Goal: Task Accomplishment & Management: Use online tool/utility

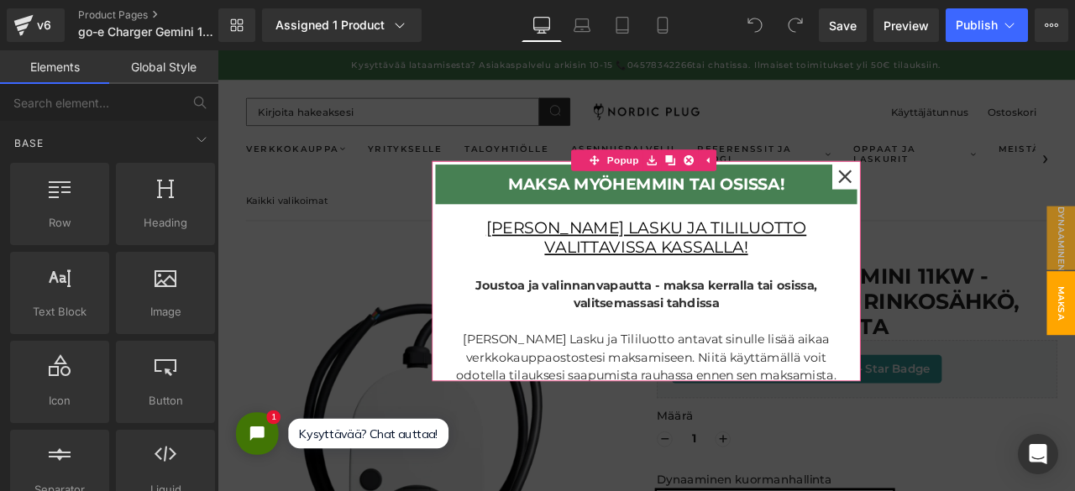
click at [952, 208] on div at bounding box center [961, 200] width 30 height 30
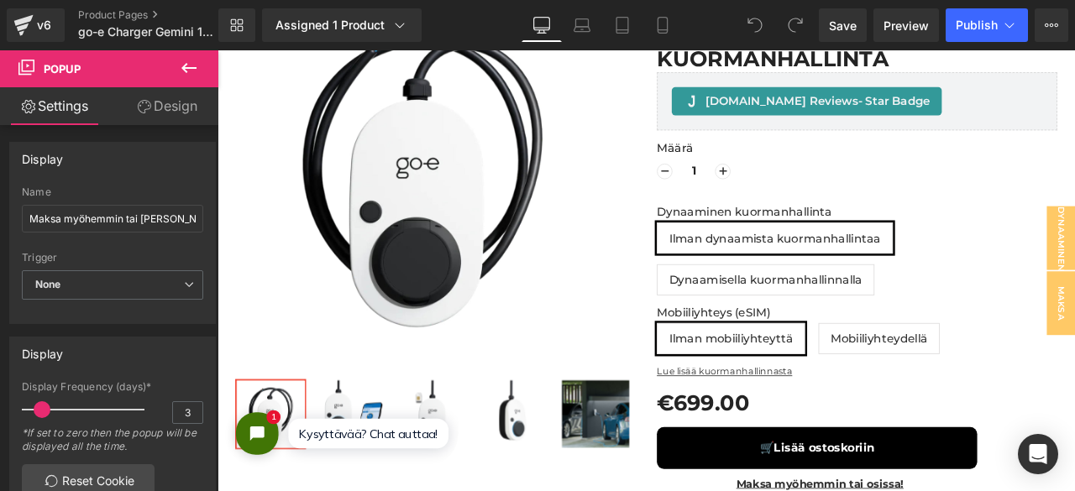
scroll to position [374, 0]
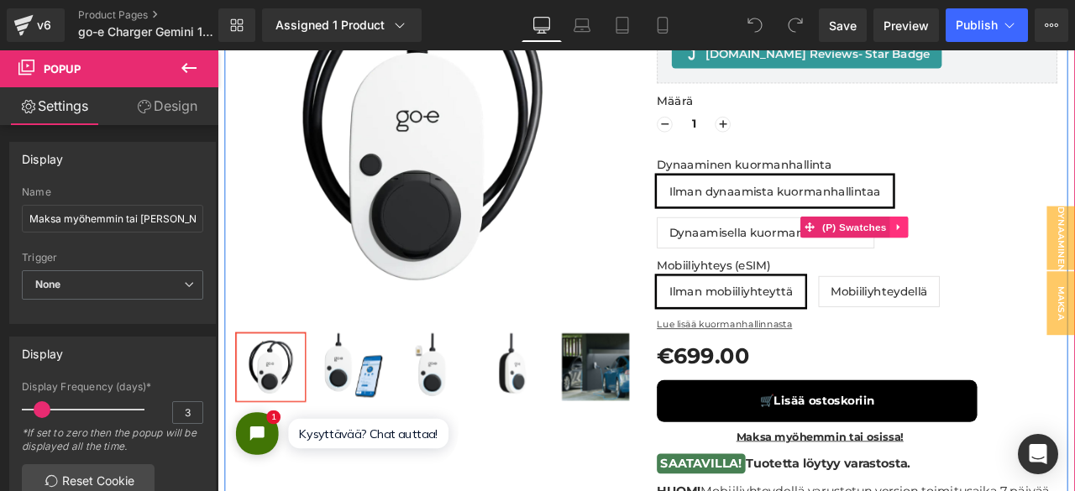
click at [1023, 261] on icon at bounding box center [1025, 260] width 12 height 13
click at [1033, 260] on icon at bounding box center [1036, 260] width 12 height 12
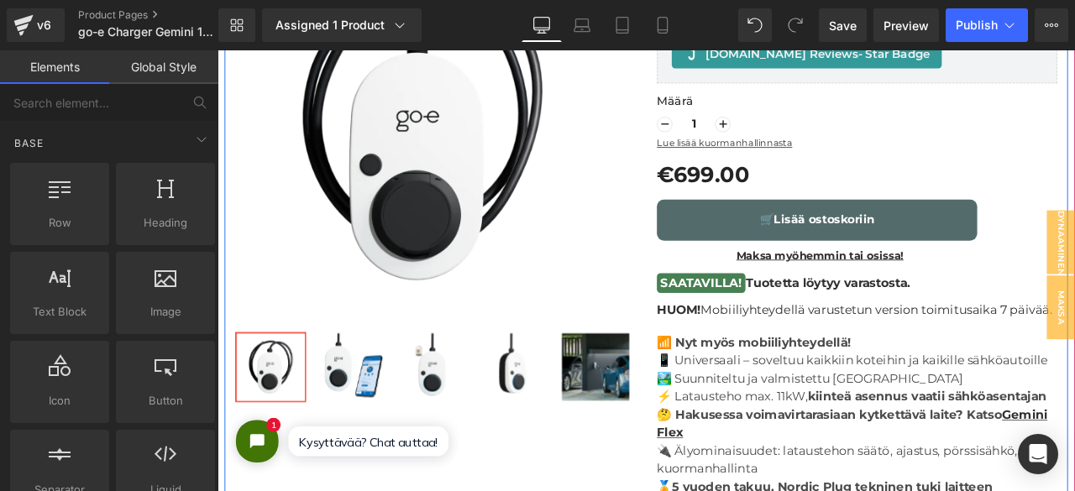
scroll to position [8, 8]
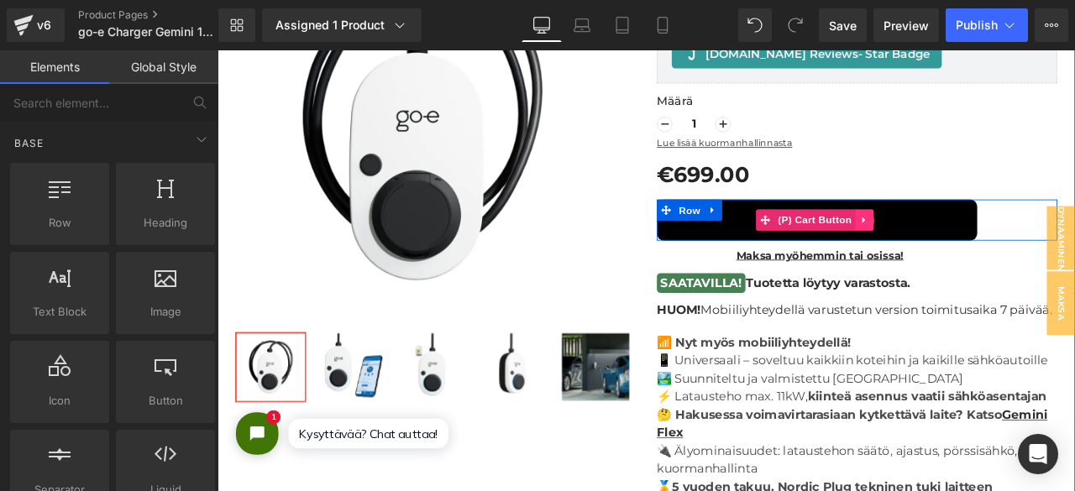
click at [979, 248] on icon at bounding box center [984, 251] width 12 height 13
click at [990, 248] on icon at bounding box center [995, 251] width 12 height 13
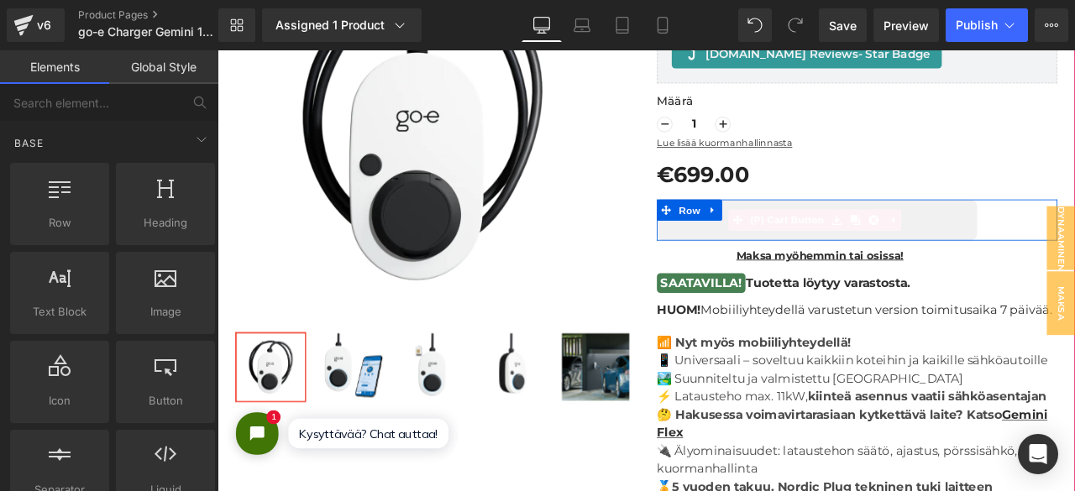
scroll to position [8, 8]
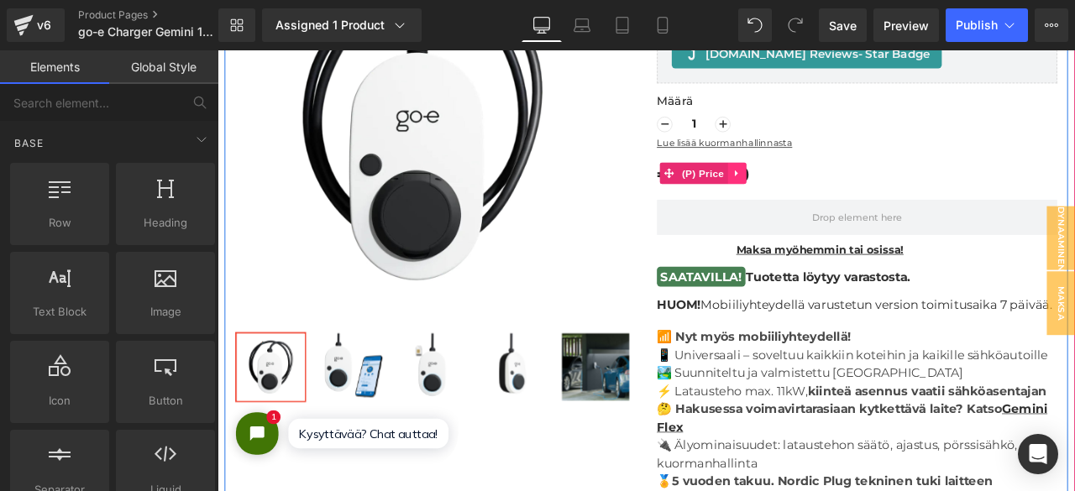
click at [830, 191] on icon at bounding box center [833, 195] width 12 height 13
click at [838, 189] on icon at bounding box center [844, 195] width 12 height 13
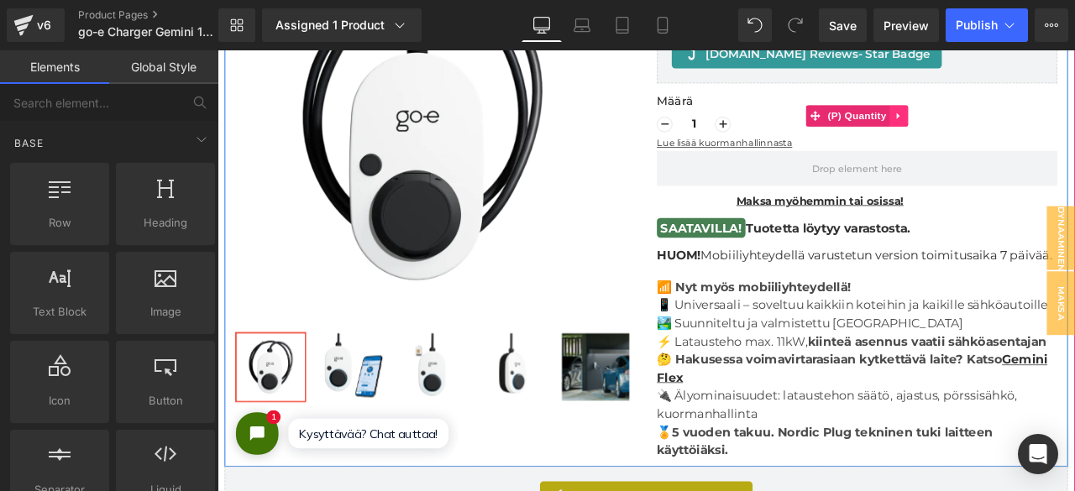
click at [1022, 126] on icon at bounding box center [1023, 127] width 3 height 8
click at [1030, 124] on icon at bounding box center [1036, 128] width 12 height 12
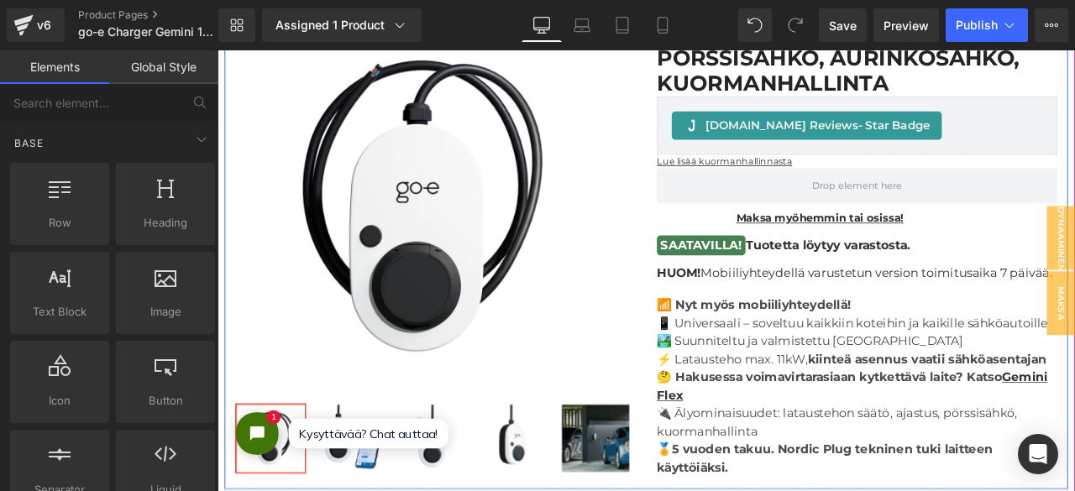
scroll to position [291, 0]
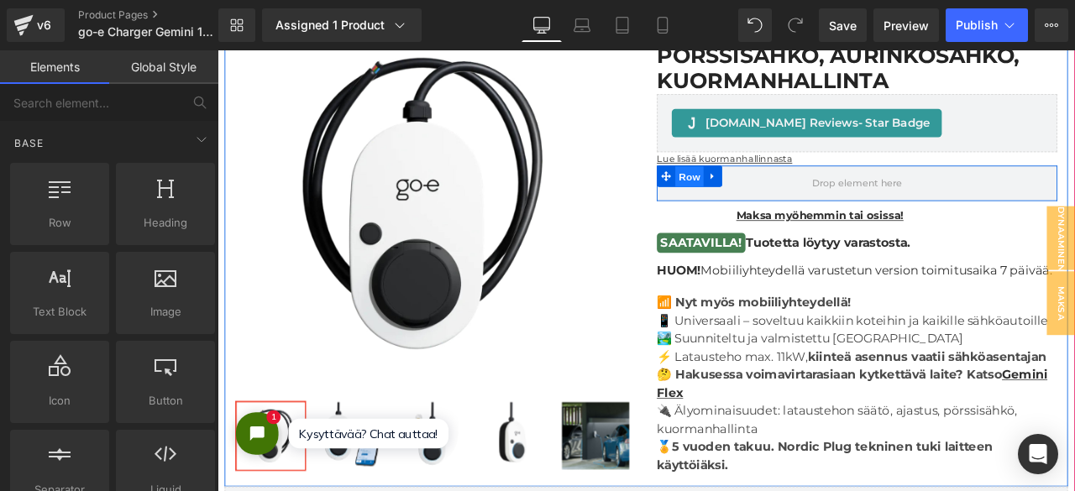
click at [772, 199] on span "Row" at bounding box center [777, 200] width 34 height 25
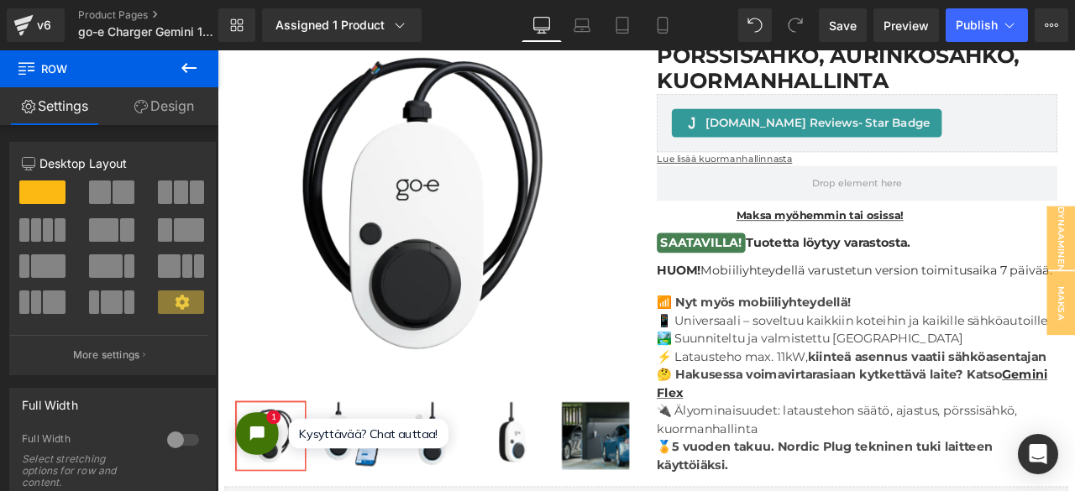
click at [198, 70] on icon at bounding box center [189, 68] width 20 height 20
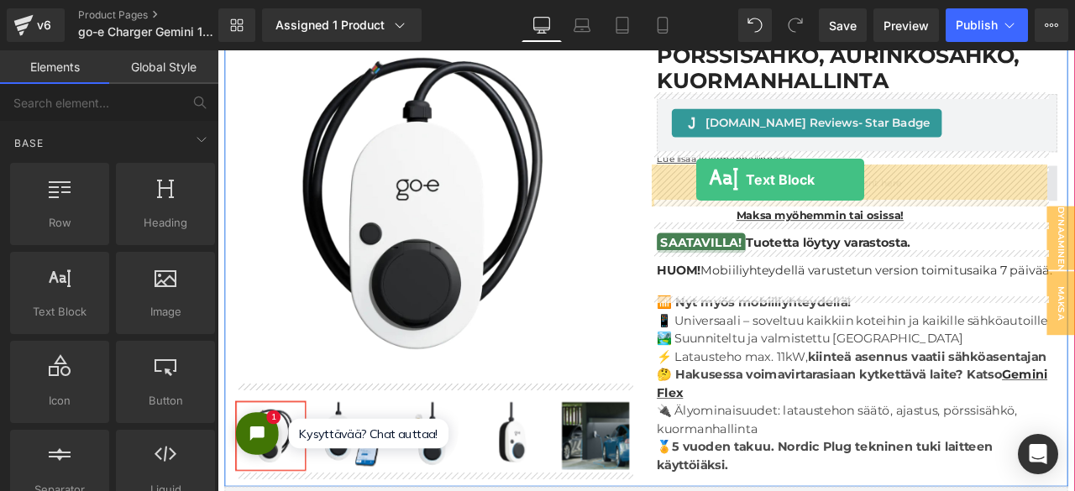
drag, startPoint x: 291, startPoint y: 327, endPoint x: 784, endPoint y: 203, distance: 508.2
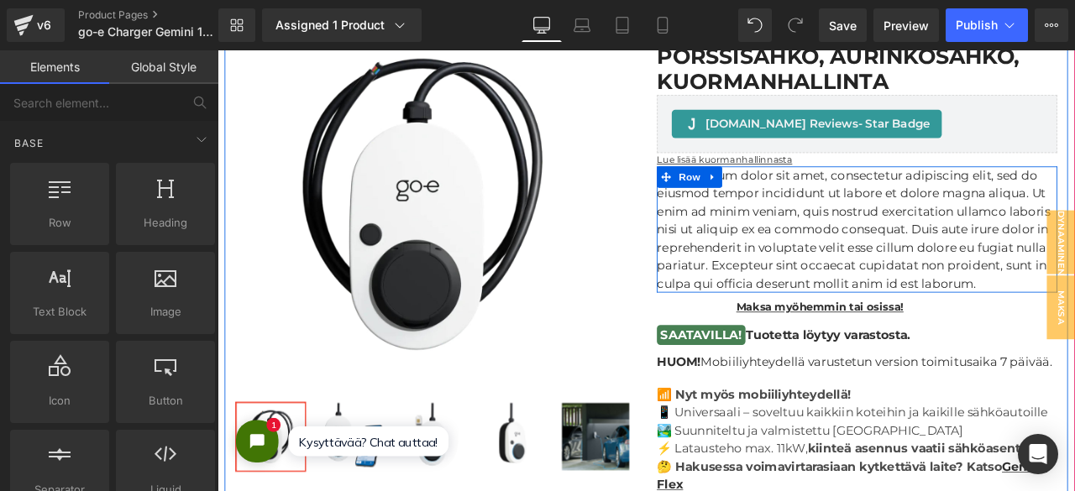
scroll to position [10376, 1002]
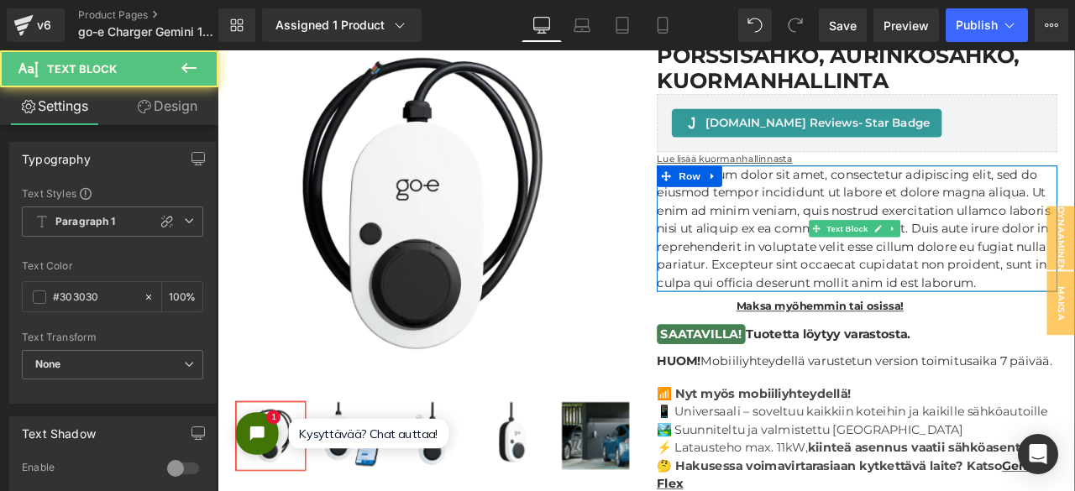
click at [865, 320] on p "Lorem ipsum dolor sit amet, consectetur adipiscing elit, sed do eiusmod tempor …" at bounding box center [975, 262] width 474 height 150
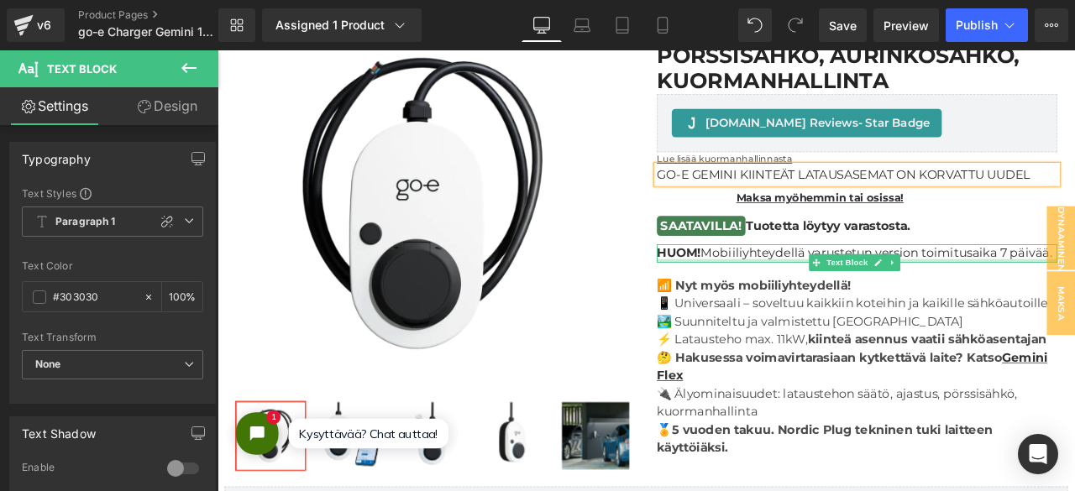
scroll to position [10268, 1002]
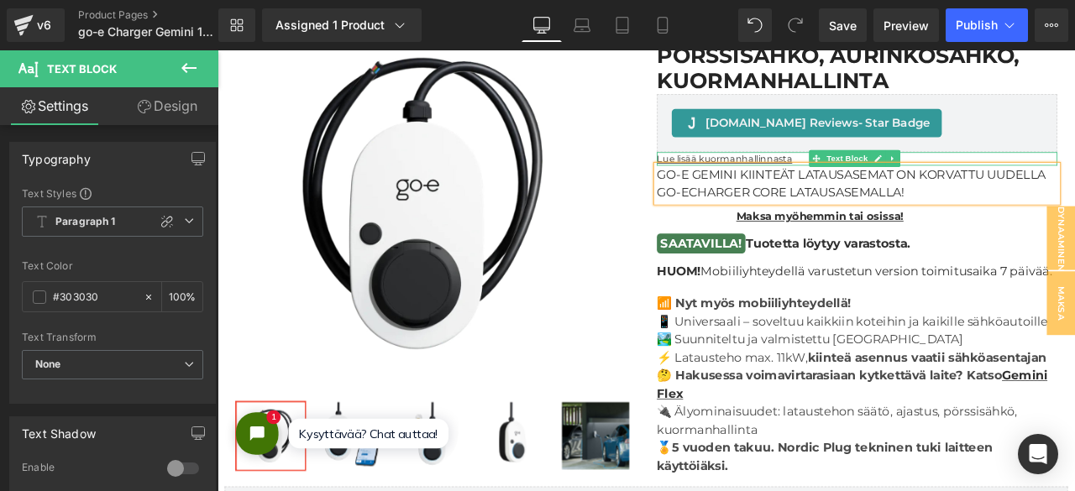
click at [899, 176] on p "Lue lisää kuormanhallinnasta" at bounding box center [975, 179] width 474 height 16
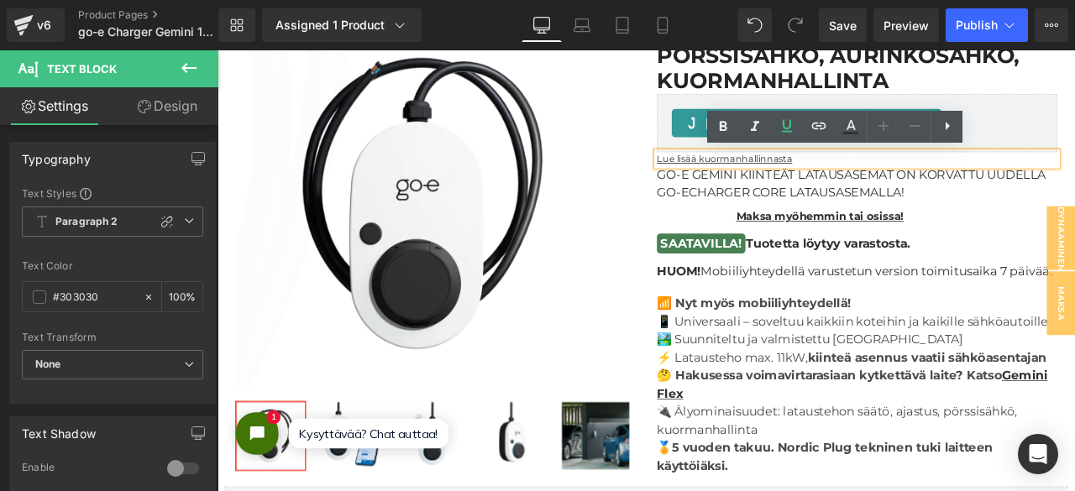
click at [709, 230] on div "Sale Off (P) Image Row" at bounding box center [475, 285] width 499 height 547
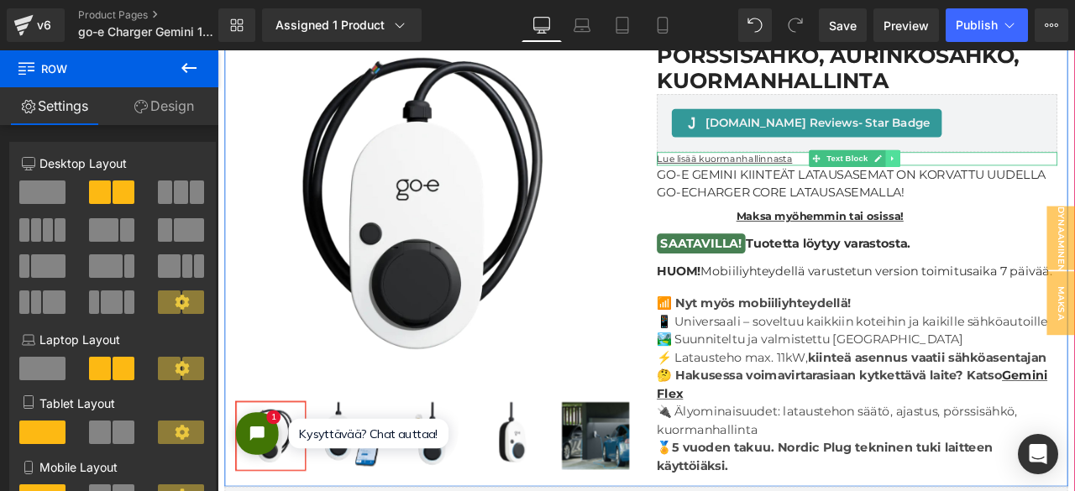
click at [1012, 178] on icon at bounding box center [1016, 179] width 9 height 10
click at [1024, 176] on link at bounding box center [1026, 179] width 18 height 20
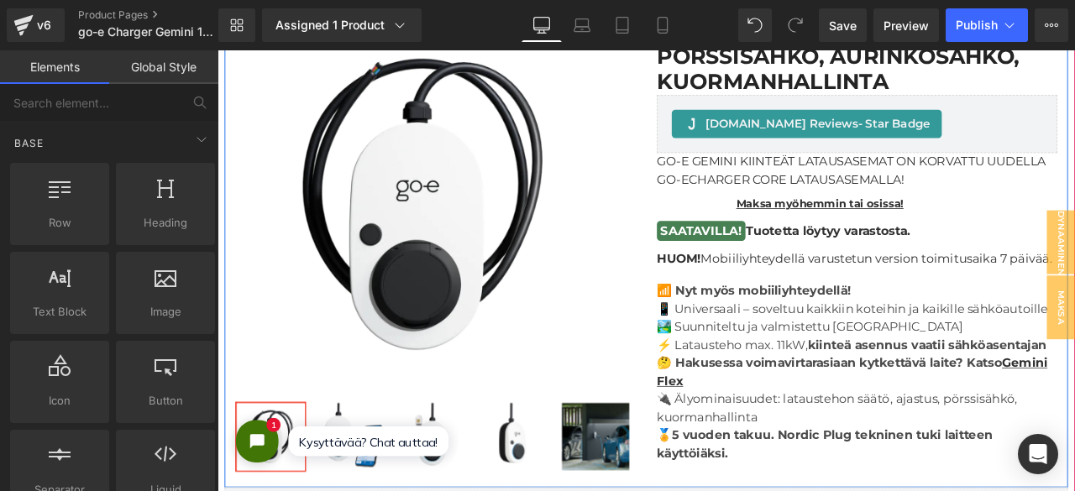
scroll to position [8, 8]
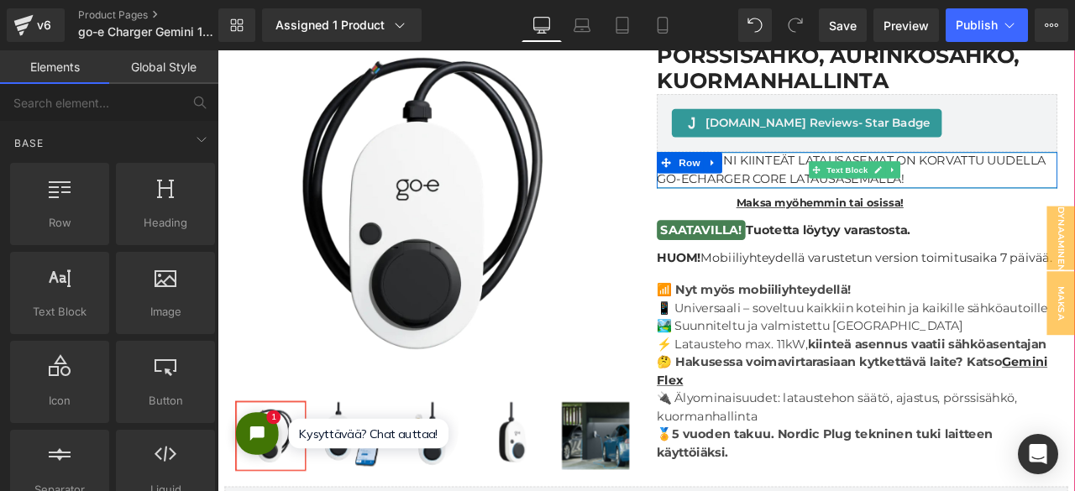
click at [1053, 174] on p "GO-E GEMINI KIINTEÄT LATAUSASEMAT ON KORVATTU UUDELLA GO-ECHARGER CORE LATAUSAS…" at bounding box center [975, 192] width 474 height 43
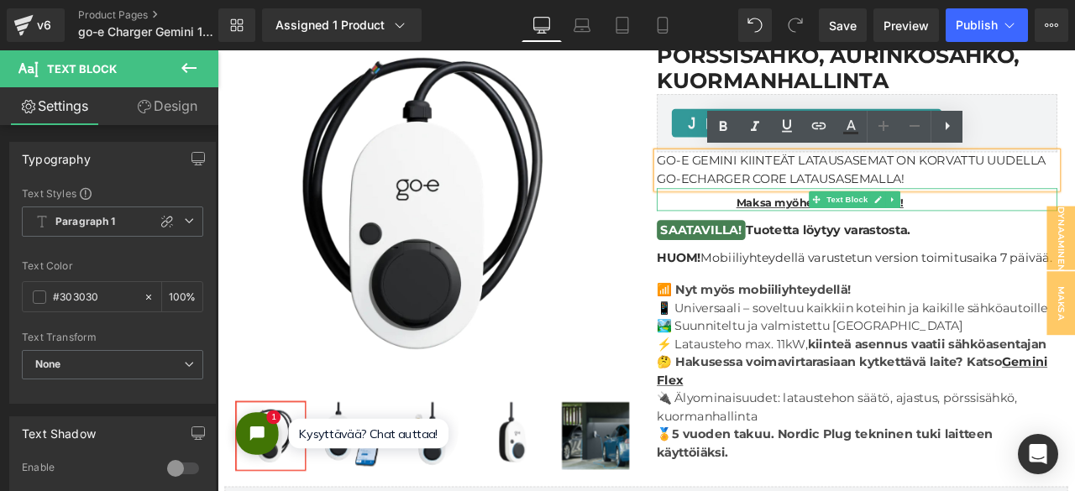
click at [1074, 227] on p "Maksa myöhemmin tai osissa!" at bounding box center [1022, 231] width 380 height 19
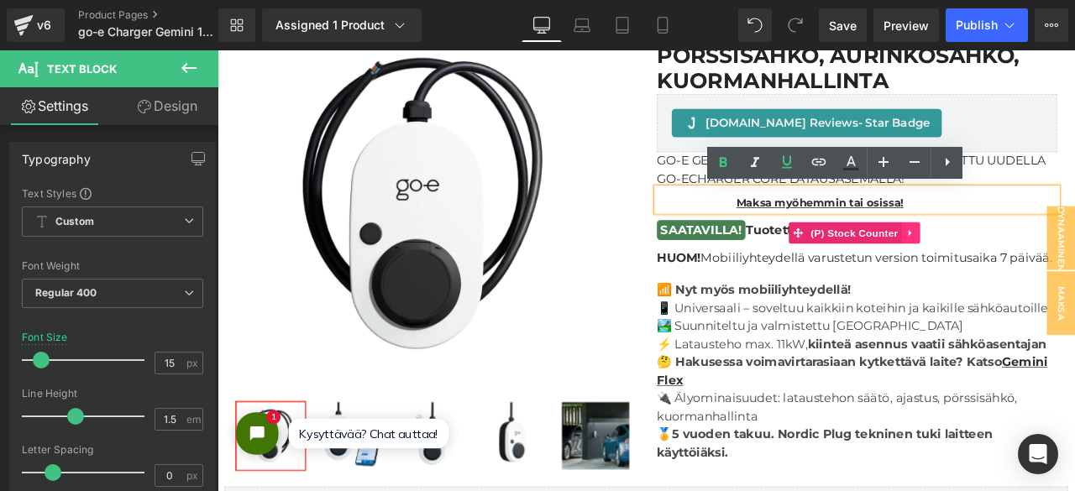
click at [1038, 259] on link at bounding box center [1039, 266] width 22 height 25
click at [1043, 262] on icon at bounding box center [1049, 267] width 12 height 12
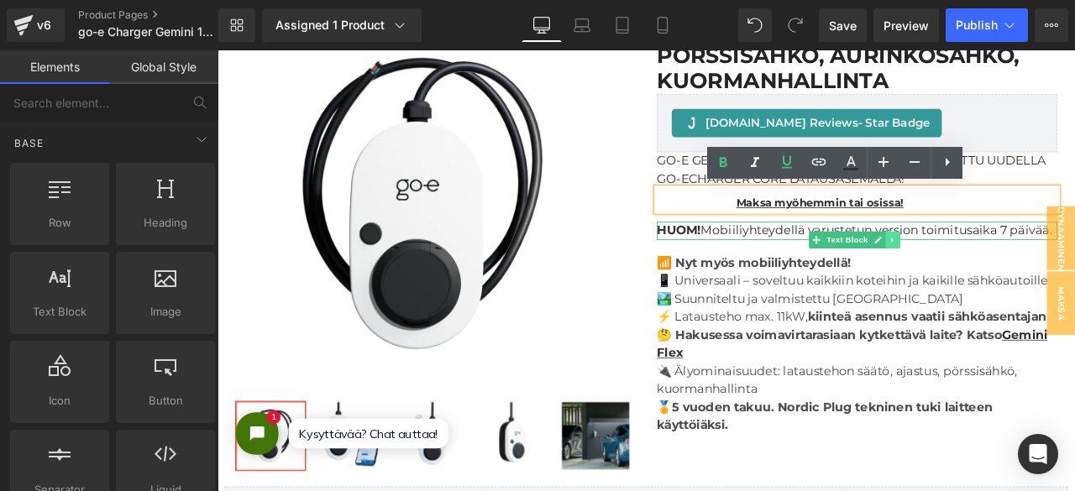
click at [1012, 270] on icon at bounding box center [1016, 275] width 9 height 10
click at [1020, 266] on link at bounding box center [1026, 275] width 18 height 20
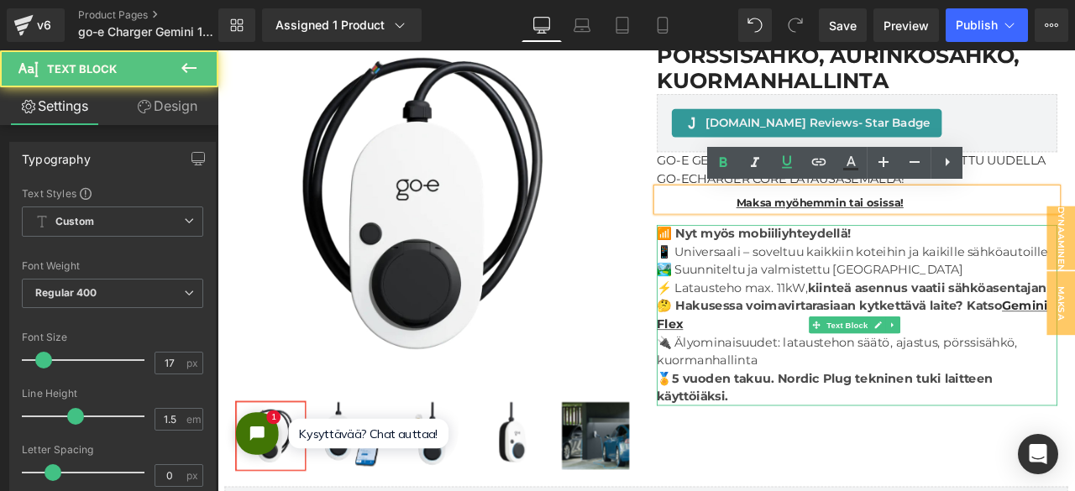
click at [1028, 343] on p "⚡ Latausteho max. 11kW, kiinteä asennus vaatii sähköasentajan" at bounding box center [975, 333] width 474 height 22
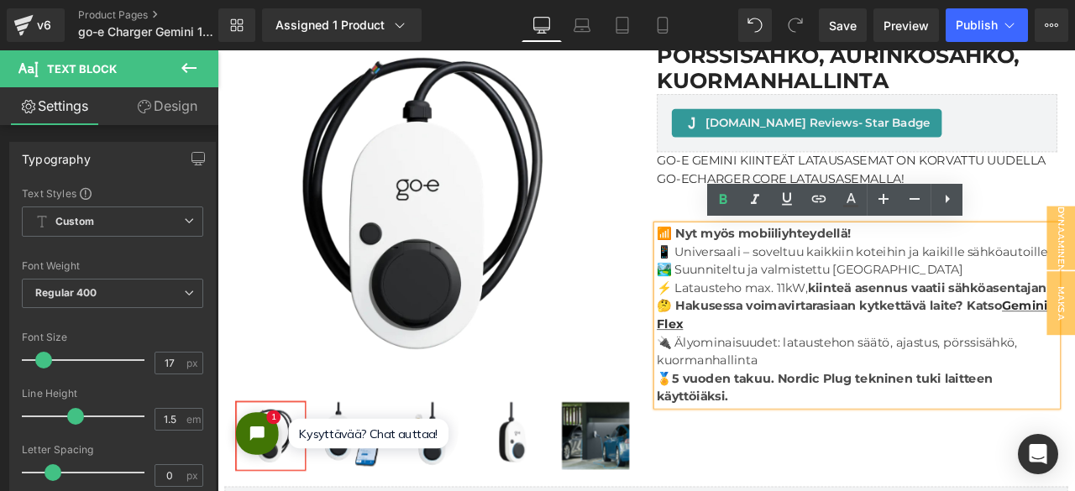
click at [899, 490] on div "Sale Off (P) Image Row ‹ ›" at bounding box center [725, 277] width 999 height 581
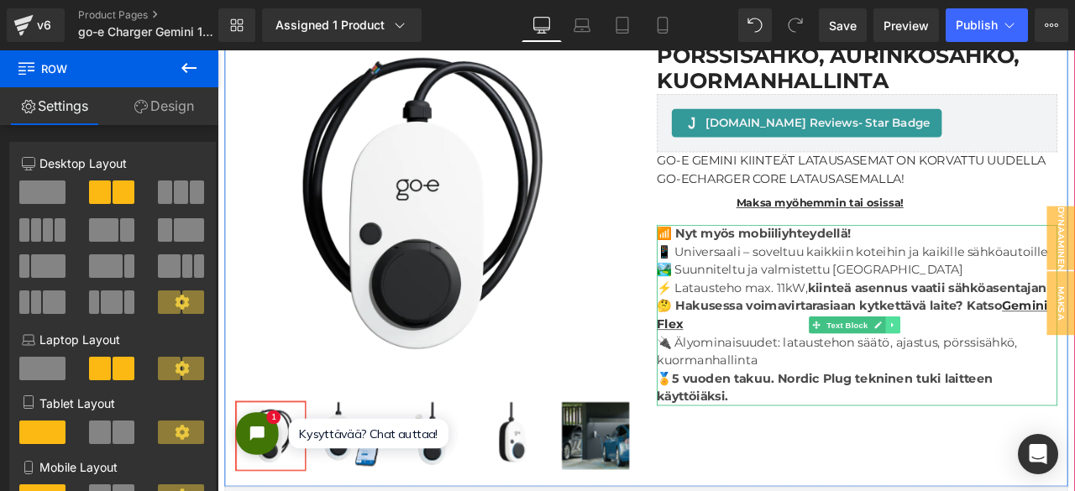
click at [1012, 371] on icon at bounding box center [1016, 376] width 9 height 10
click at [1017, 371] on link at bounding box center [1026, 376] width 18 height 20
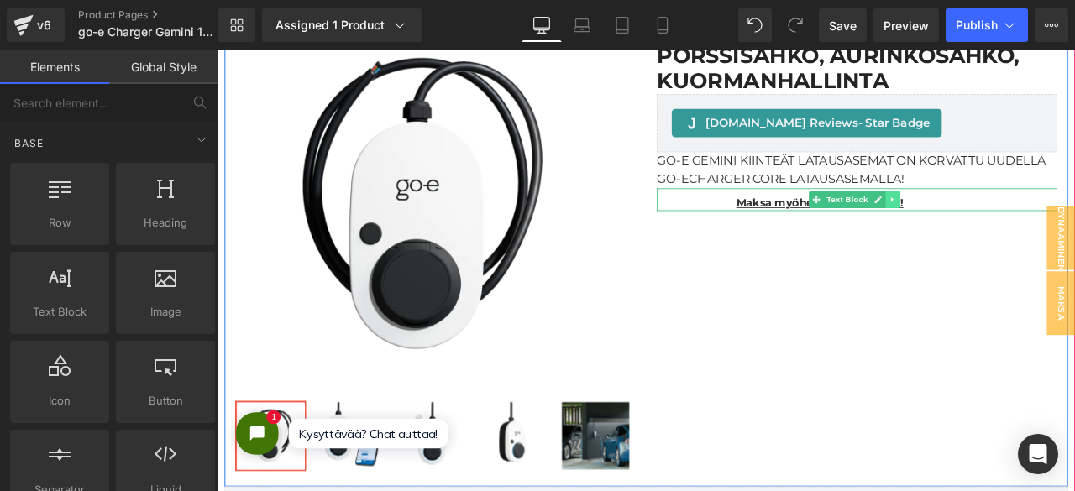
click at [1008, 227] on link at bounding box center [1017, 227] width 18 height 20
click at [1021, 228] on icon at bounding box center [1025, 226] width 9 height 9
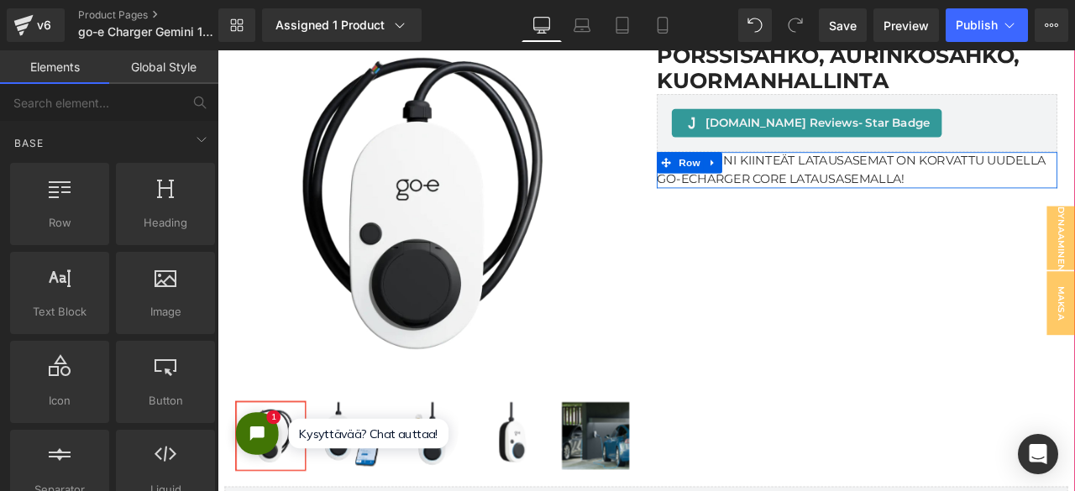
click at [1074, 201] on p "GO-E GEMINI KIINTEÄT LATAUSASEMAT ON KORVATTU UUDELLA GO-ECHARGER CORE LATAUSAS…" at bounding box center [975, 192] width 474 height 43
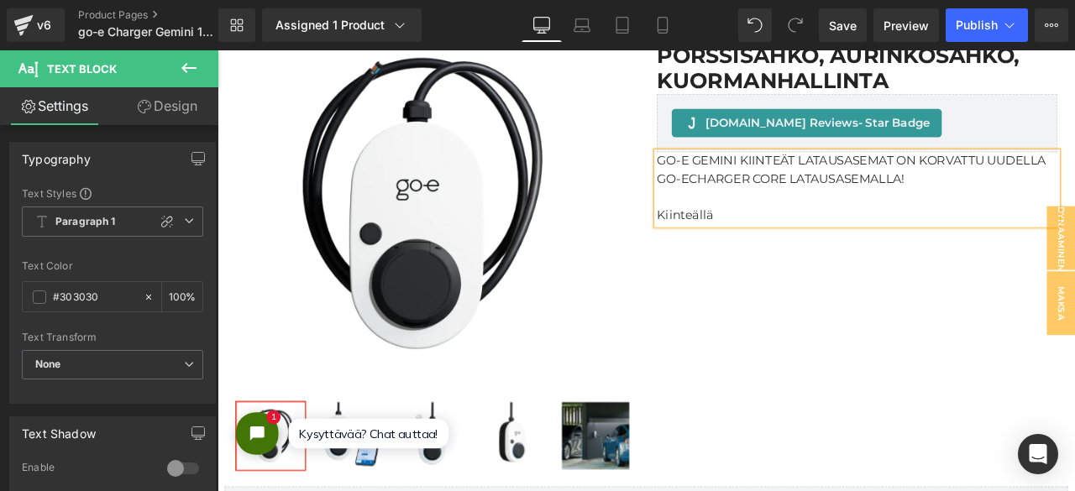
click at [738, 185] on p "GO-E GEMINI KIINTEÄT LATAUSASEMAT ON KORVATTU UUDELLA GO-ECHARGER CORE LATAUSAS…" at bounding box center [975, 192] width 474 height 43
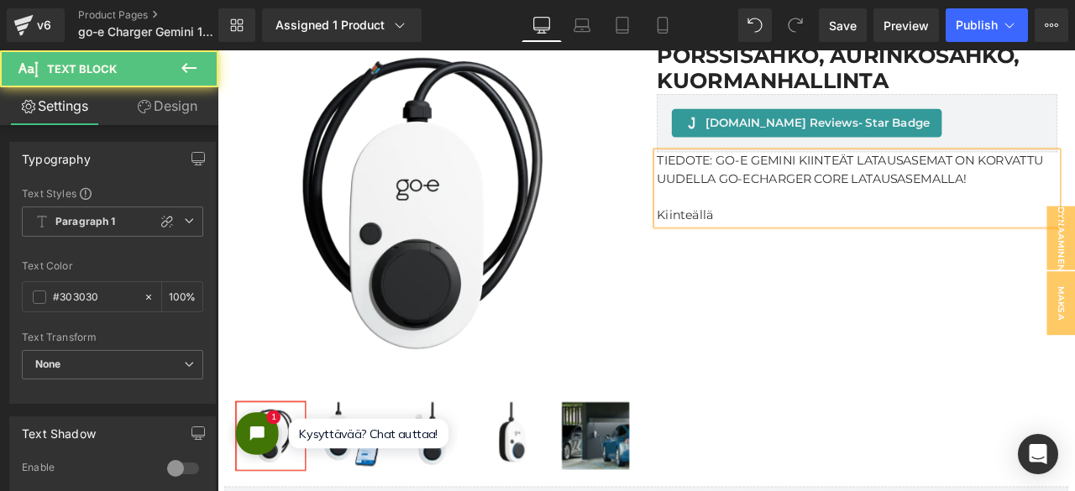
click at [837, 252] on p "Kiinteällä" at bounding box center [975, 246] width 474 height 22
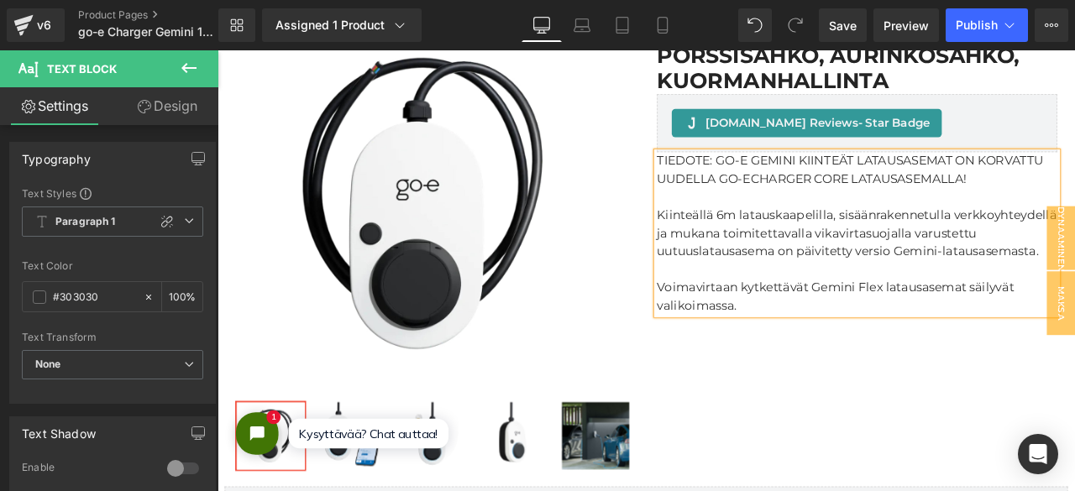
click at [903, 300] on p "Kiinteällä 6m latauskaapelilla, sisäänrakennetulla verkkoyhteydellä ja mukana t…" at bounding box center [975, 267] width 474 height 65
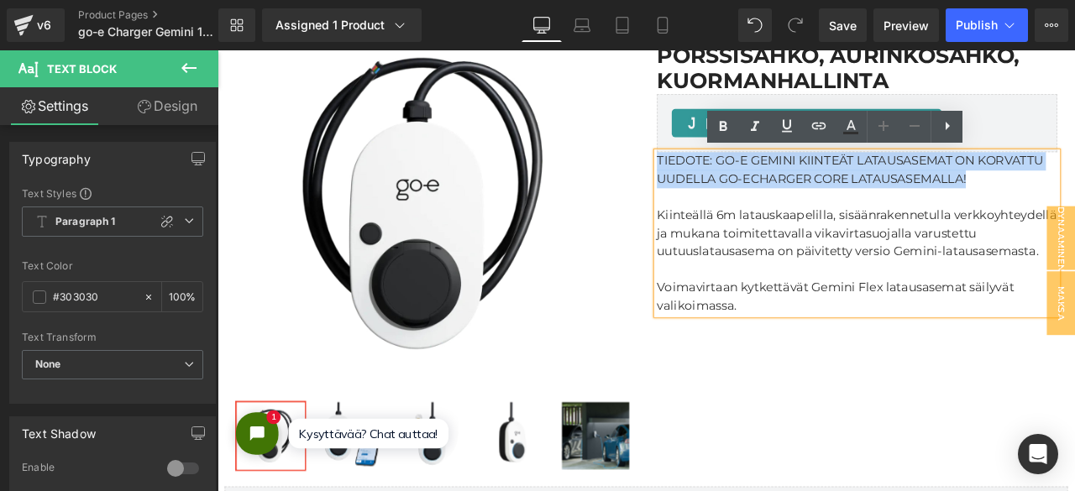
drag, startPoint x: 1118, startPoint y: 207, endPoint x: 724, endPoint y: 177, distance: 394.8
click at [725, 177] on div "go-eCharger Gemini 11kW - Pörssisähkö, aurinkosähkö, kuormanhallinta (P) Title …" at bounding box center [974, 188] width 499 height 353
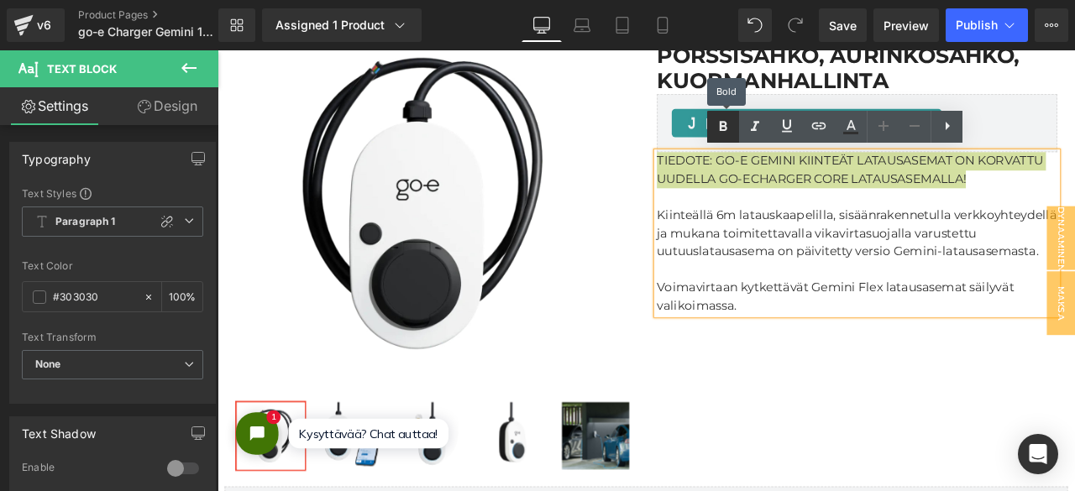
click at [712, 130] on link at bounding box center [723, 127] width 32 height 32
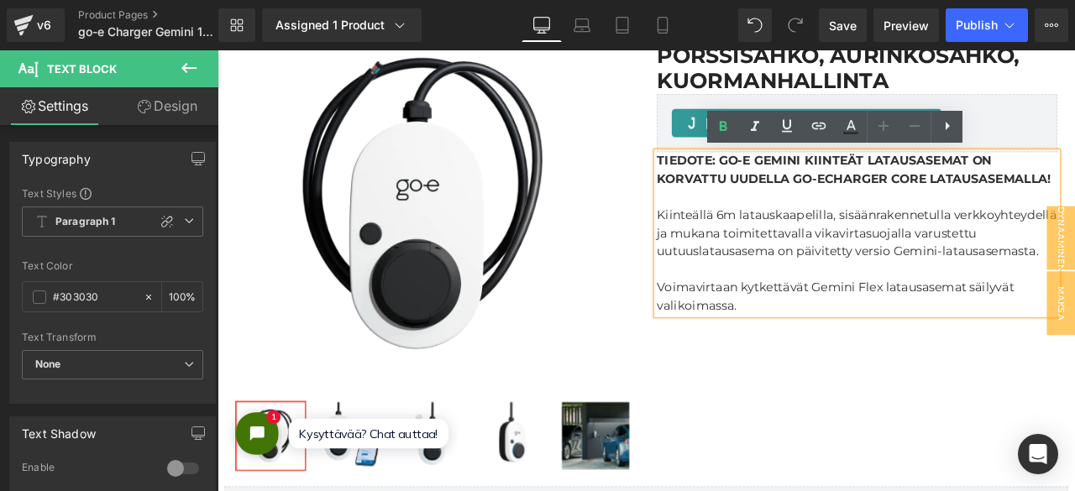
click at [947, 214] on p "TIEDOTE: GO-E GEMINI KIINTEÄT LATAUSASEMAT ON KORVATTU UUDELLA GO-ECHARGER CORE…" at bounding box center [975, 192] width 474 height 43
click at [889, 363] on p "Voimavirtaan kytkettävät Gemini Flex latausasemat säilyvät valikoimassa." at bounding box center [975, 342] width 474 height 43
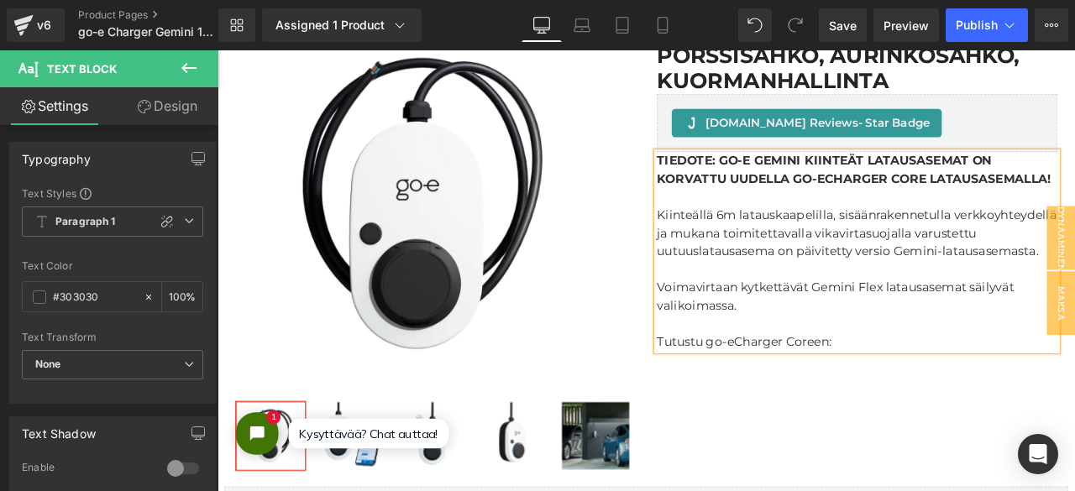
click at [855, 490] on div "Sale Off (P) Image Row ‹ ›" at bounding box center [725, 277] width 999 height 581
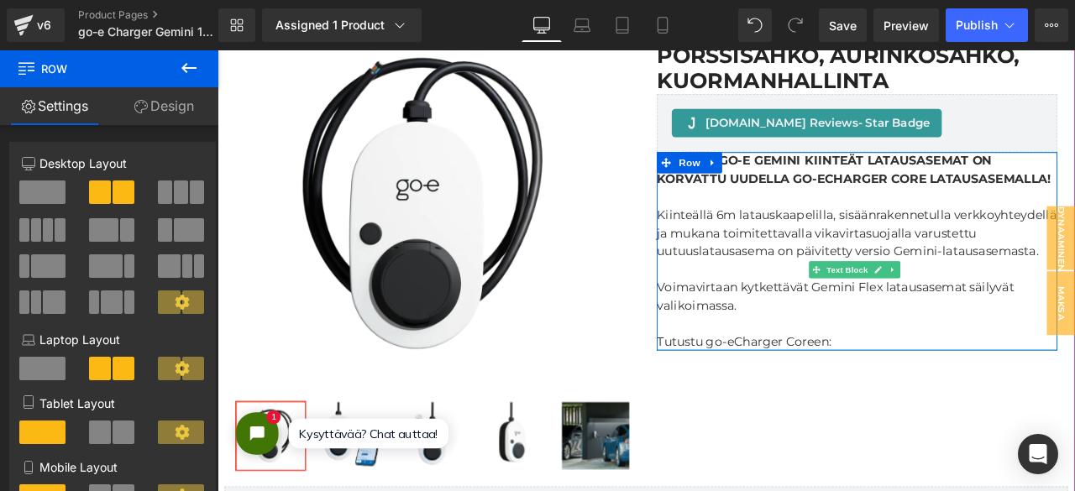
click at [895, 407] on p "Tutustu go-eCharger Coreen:" at bounding box center [975, 396] width 474 height 22
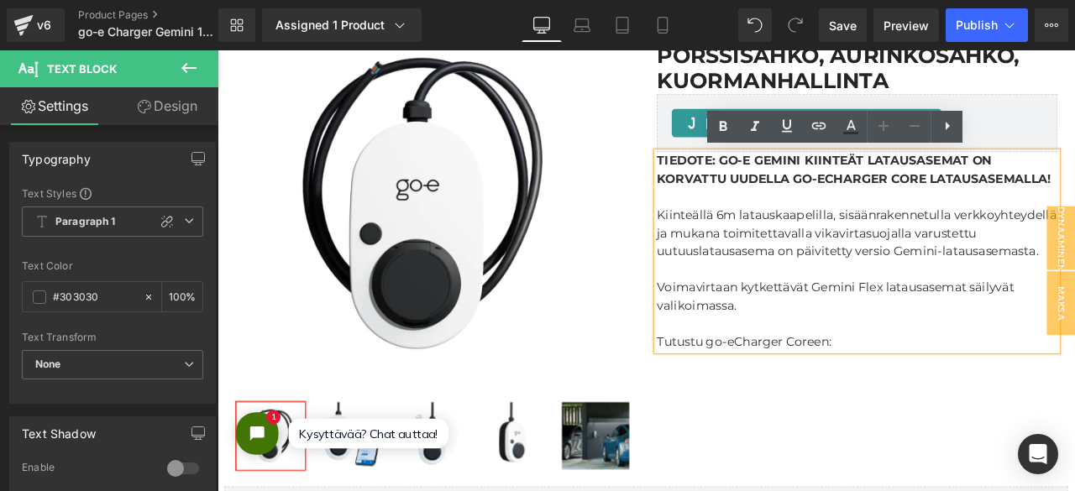
drag, startPoint x: 960, startPoint y: 451, endPoint x: 727, endPoint y: 431, distance: 234.2
click at [738, 407] on div "TIEDOTE: GO-E GEMINI KIINTEÄT LATAUSASEMAT ON KORVATTU UUDELLA GO-ECHARGER CORE…" at bounding box center [975, 289] width 474 height 236
drag, startPoint x: 957, startPoint y: 442, endPoint x: 732, endPoint y: 436, distance: 225.1
click at [738, 407] on p "Tutustu go-eCharger Coreen:" at bounding box center [975, 396] width 474 height 22
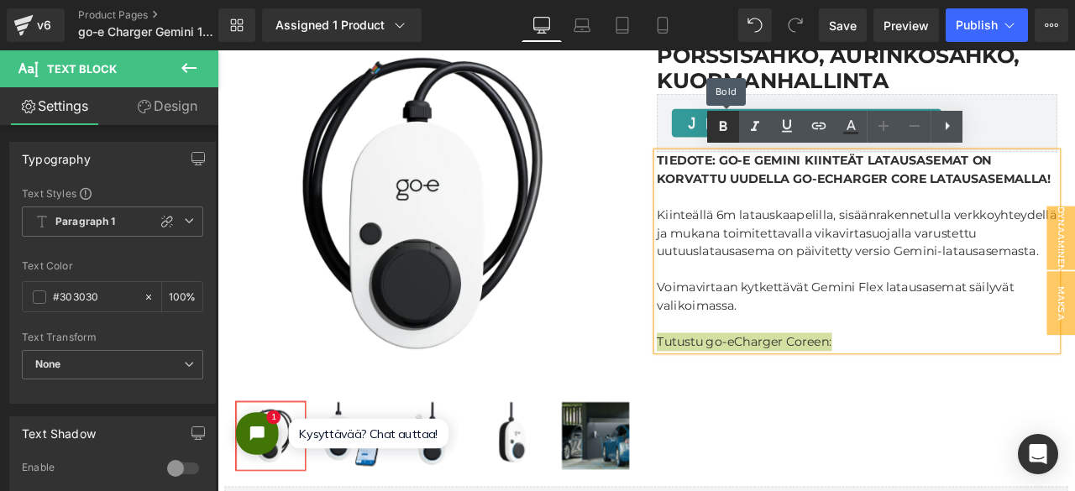
click at [722, 130] on icon at bounding box center [723, 126] width 8 height 10
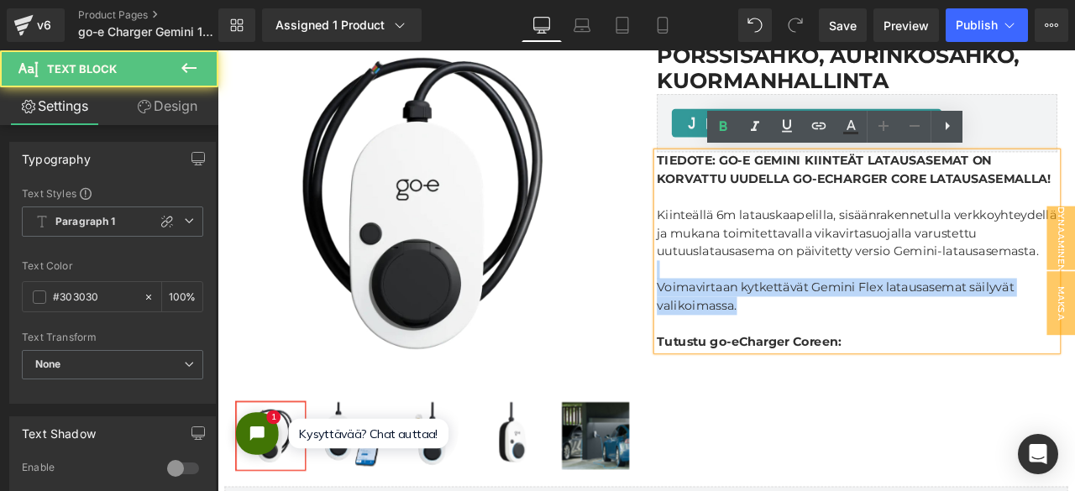
drag, startPoint x: 838, startPoint y: 400, endPoint x: 854, endPoint y: 343, distance: 59.3
click at [854, 343] on div "TIEDOTE: GO-E GEMINI KIINTEÄT LATAUSASEMAT ON KORVATTU UUDELLA GO-ECHARGER CORE…" at bounding box center [975, 289] width 474 height 236
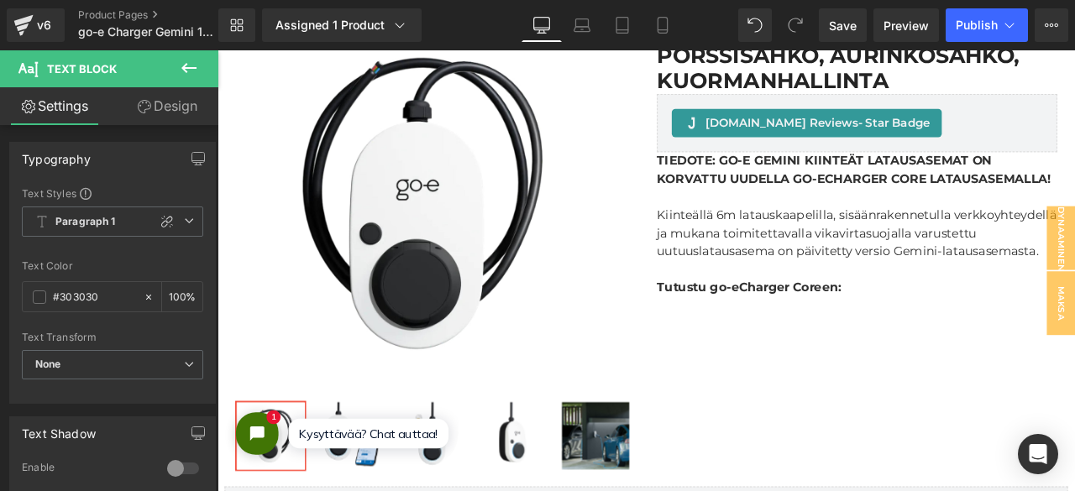
click at [200, 72] on button at bounding box center [189, 68] width 59 height 37
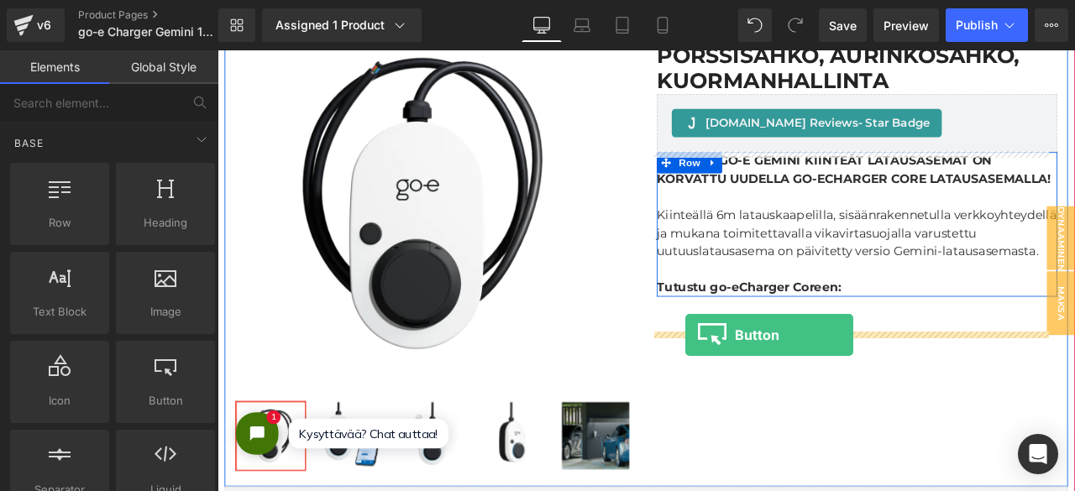
drag, startPoint x: 358, startPoint y: 424, endPoint x: 771, endPoint y: 388, distance: 414.6
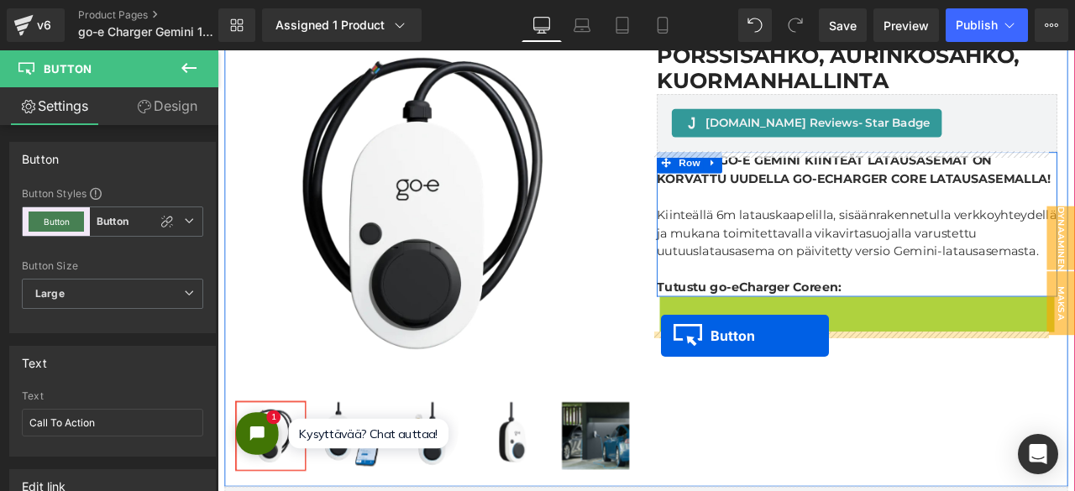
drag, startPoint x: 936, startPoint y: 411, endPoint x: 743, endPoint y: 389, distance: 194.4
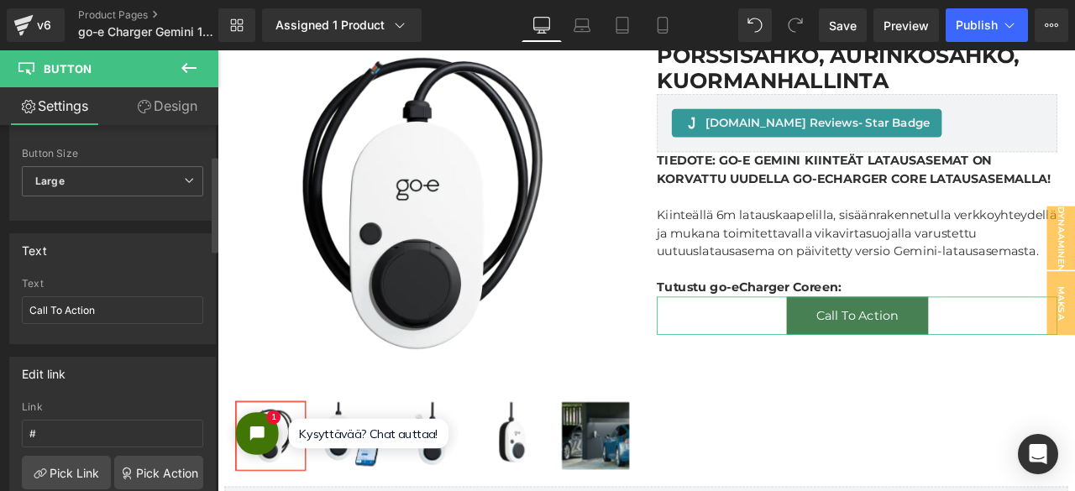
scroll to position [112, 0]
drag, startPoint x: 116, startPoint y: 314, endPoint x: 0, endPoint y: 269, distance: 124.1
click at [0, 269] on div "Text Call To Action Text Call To Action" at bounding box center [113, 283] width 226 height 123
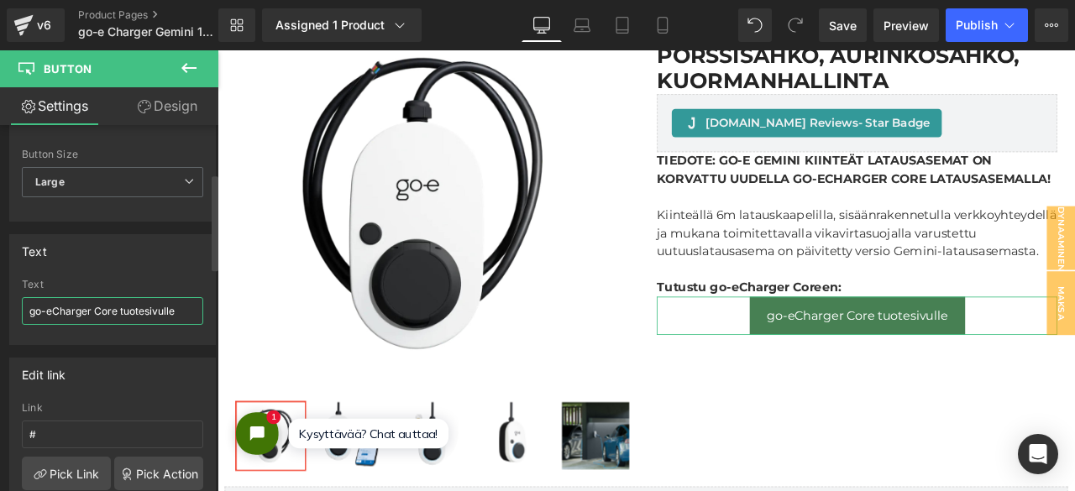
scroll to position [226, 0]
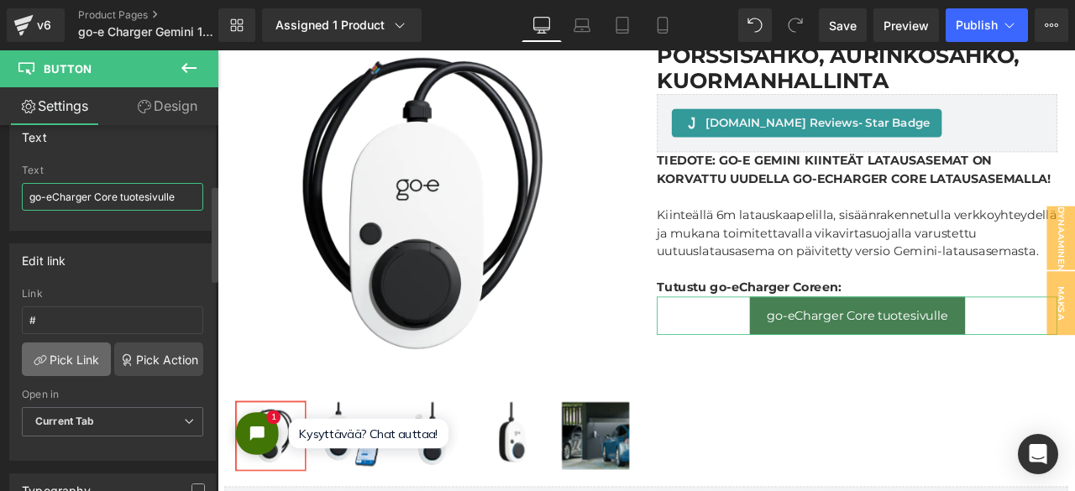
type input "go-eCharger Core tuotesivulle"
click at [67, 361] on link "Pick Link" at bounding box center [66, 360] width 89 height 34
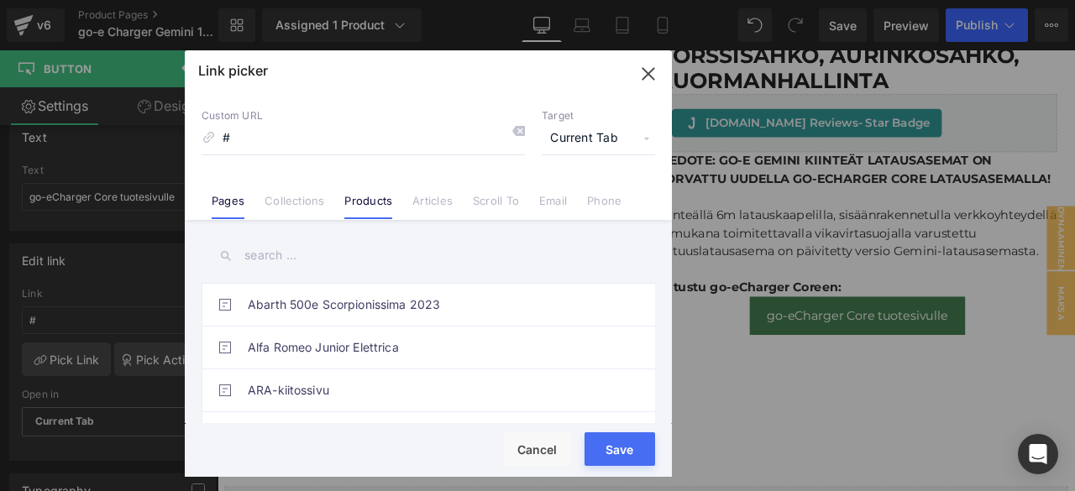
click at [361, 202] on link "Products" at bounding box center [368, 206] width 48 height 25
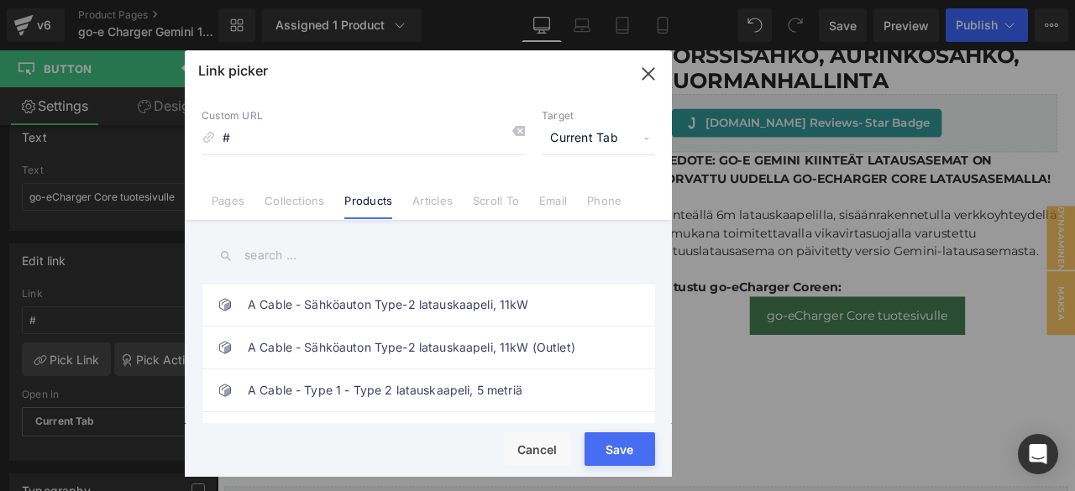
click at [317, 257] on input "text" at bounding box center [427, 256] width 453 height 38
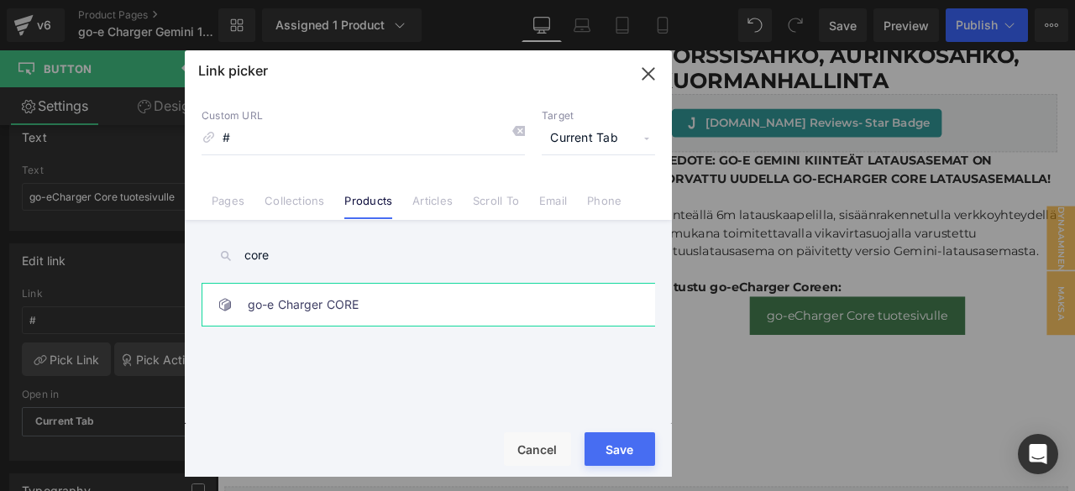
type input "core"
click at [302, 295] on link "go-e Charger CORE" at bounding box center [432, 305] width 369 height 42
click at [628, 447] on button "Save" at bounding box center [619, 449] width 71 height 34
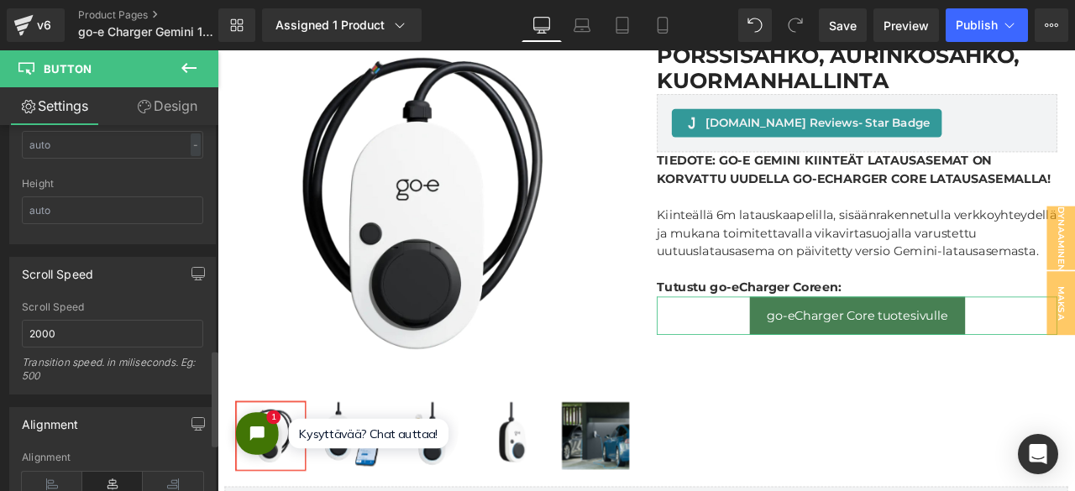
scroll to position [972, 0]
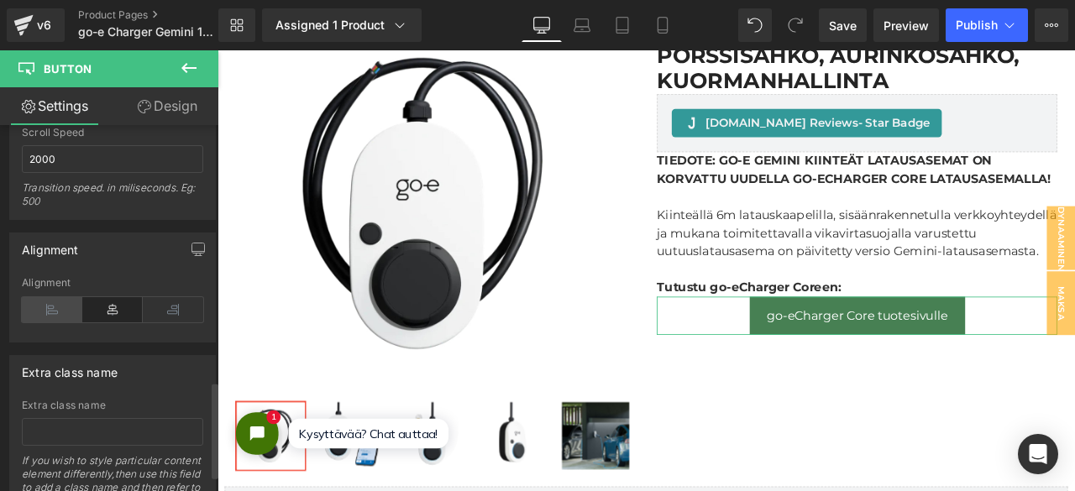
click at [54, 303] on icon at bounding box center [52, 309] width 60 height 25
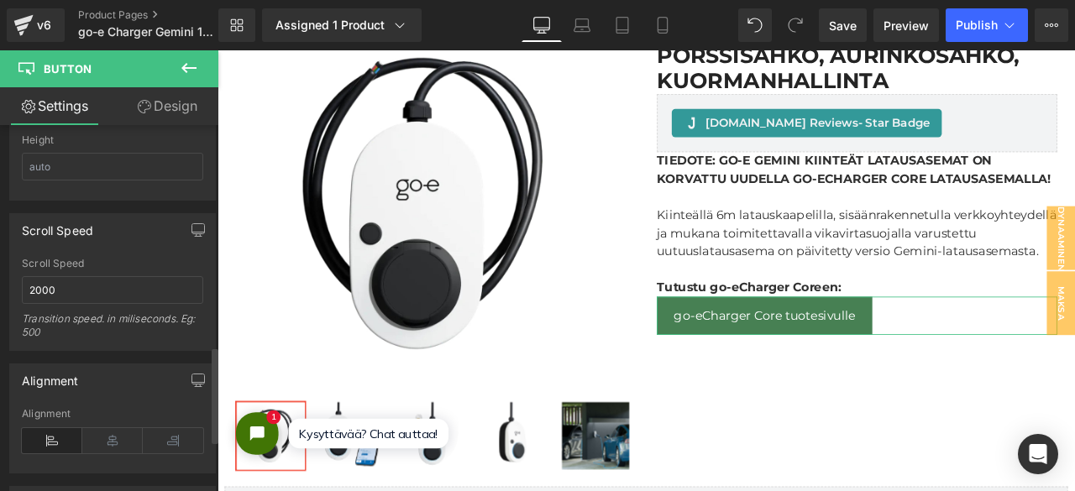
scroll to position [839, 0]
click at [170, 122] on link "Design" at bounding box center [166, 106] width 109 height 38
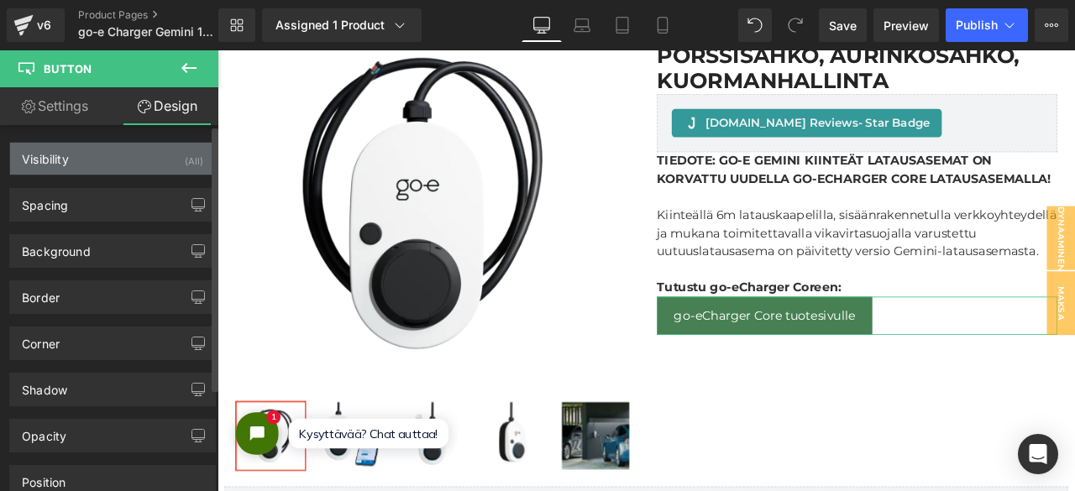
click at [115, 159] on div "Visibility (All)" at bounding box center [112, 159] width 205 height 32
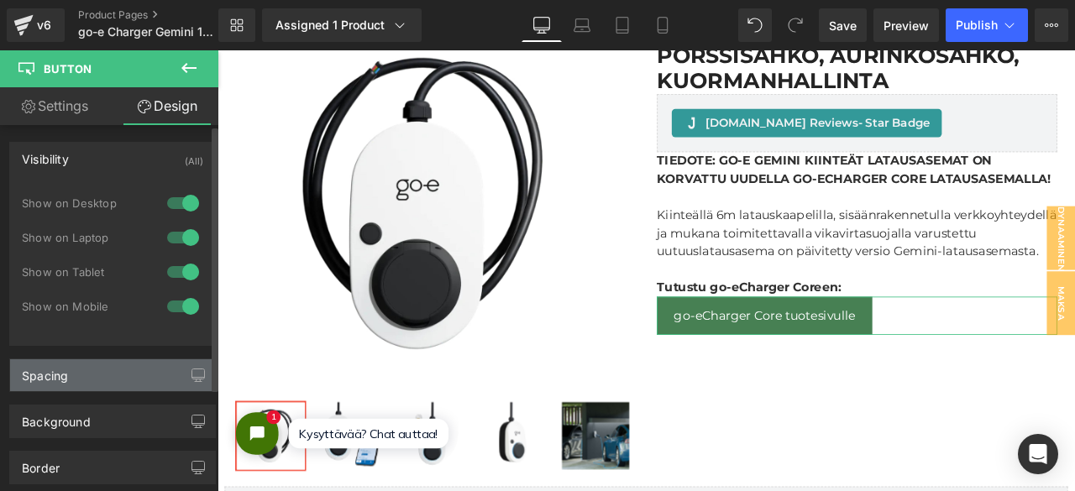
click at [67, 379] on div "Spacing" at bounding box center [45, 371] width 46 height 24
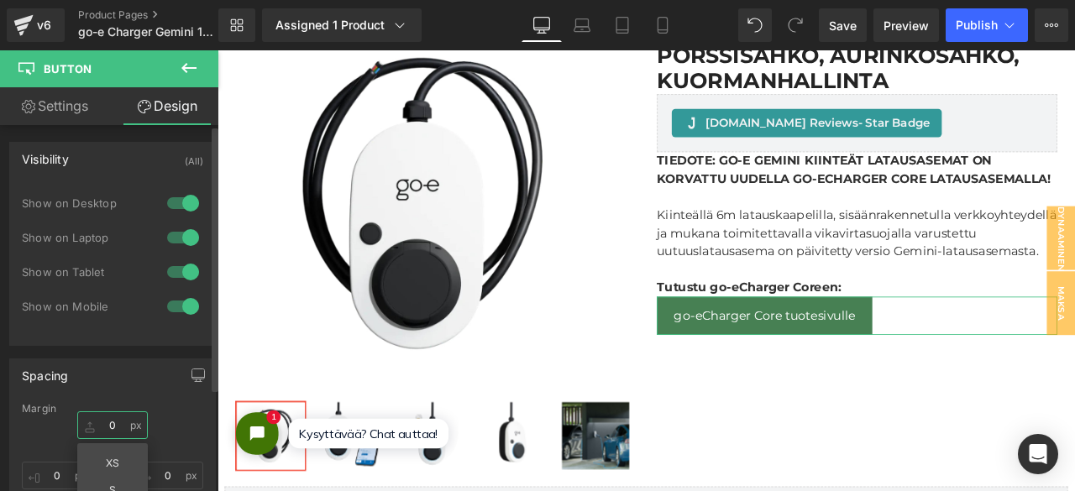
click at [109, 424] on input "0" at bounding box center [112, 425] width 71 height 28
type input "5"
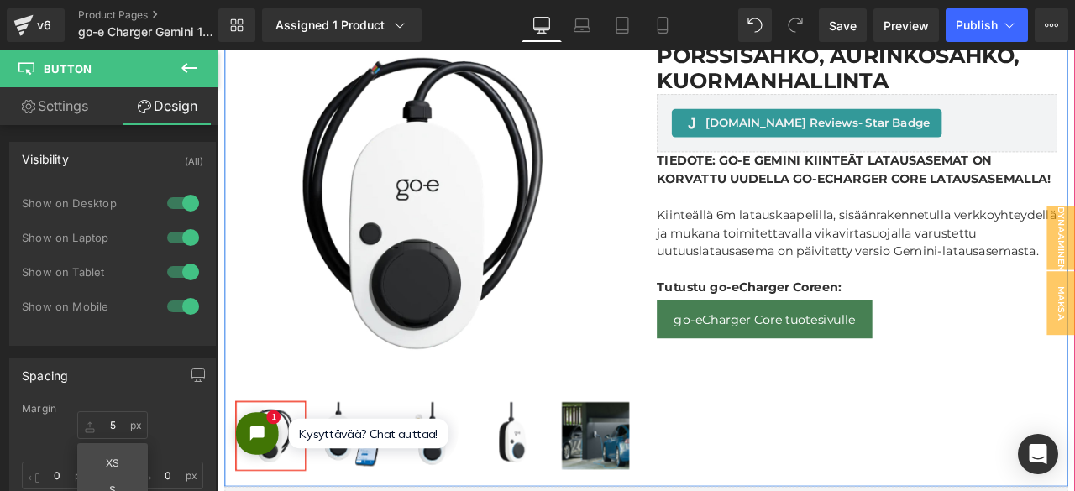
click at [1074, 443] on div "Sale Off (P) Image Row 39px ‹" at bounding box center [725, 277] width 999 height 581
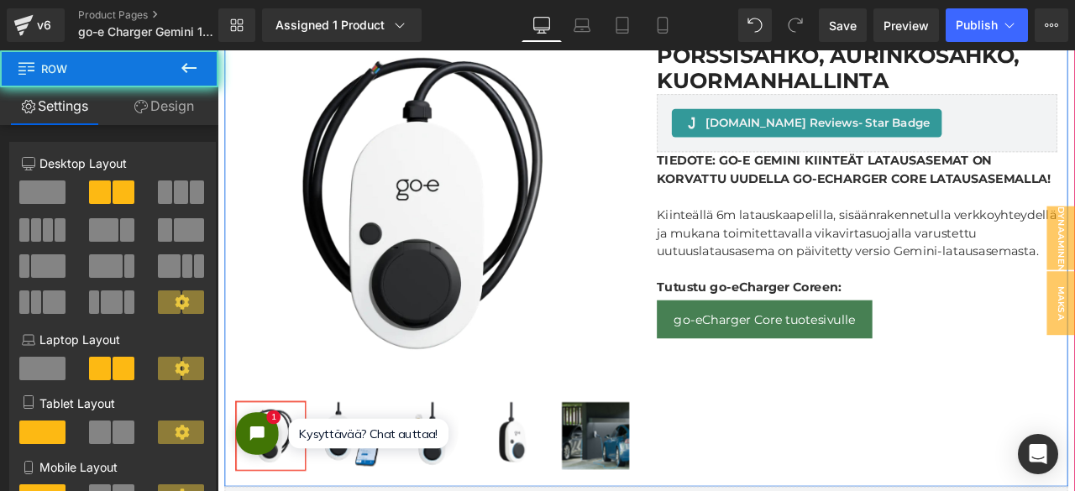
click at [1074, 443] on div "Sale Off (P) Image Row 39px ‹" at bounding box center [725, 277] width 999 height 581
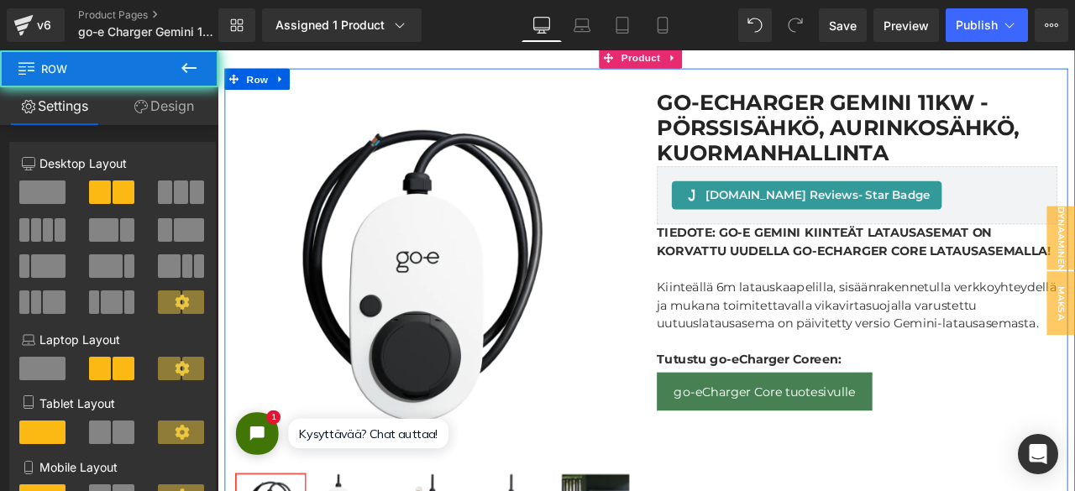
scroll to position [190, 0]
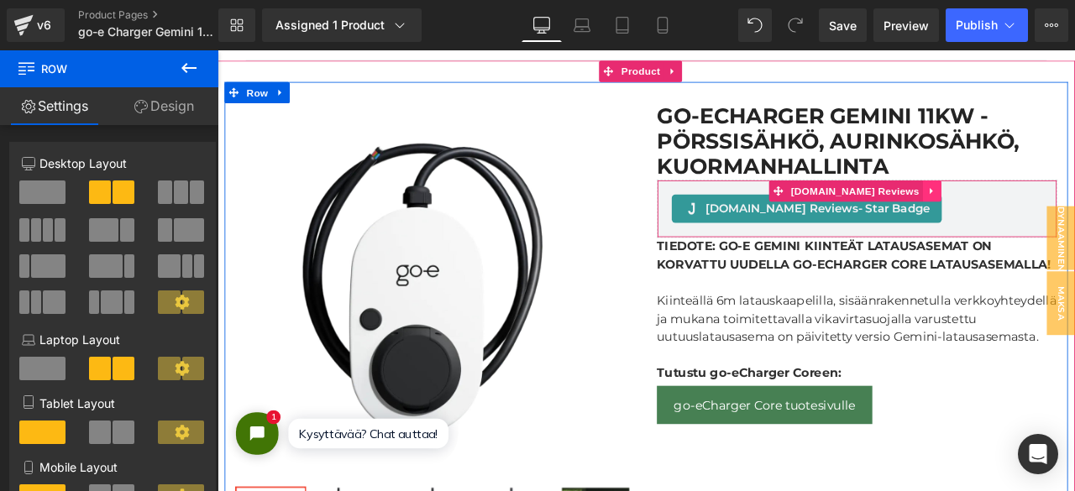
click at [1061, 216] on icon at bounding box center [1062, 218] width 3 height 8
click at [1069, 222] on icon at bounding box center [1075, 217] width 12 height 13
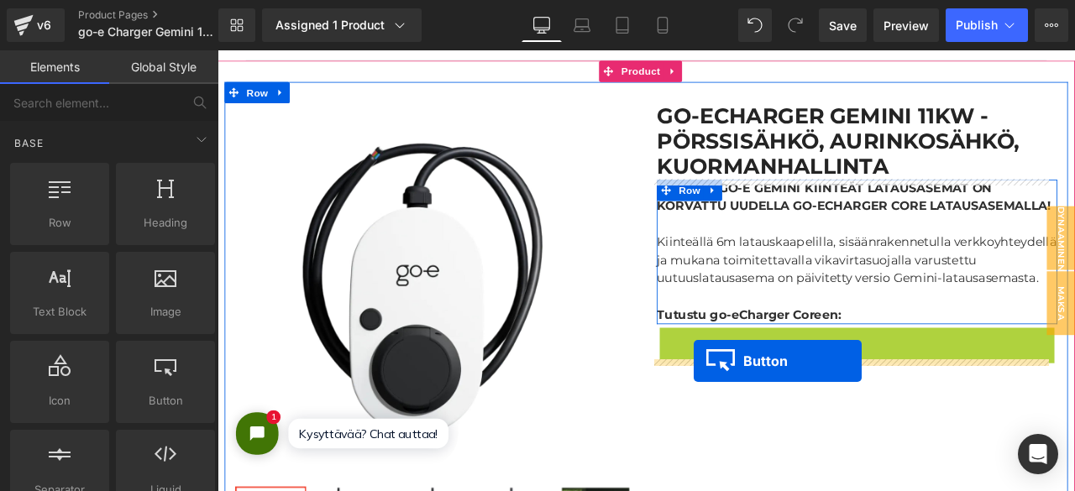
drag, startPoint x: 829, startPoint y: 452, endPoint x: 782, endPoint y: 419, distance: 57.8
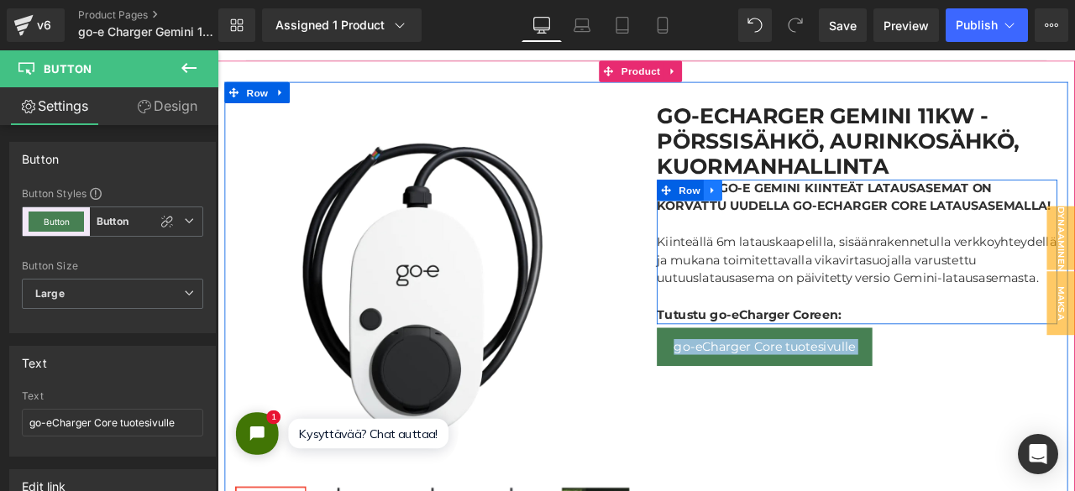
click at [798, 222] on link at bounding box center [804, 216] width 22 height 25
click at [786, 242] on strong "TIEDOTE: GO-E GEMINI KIINTEÄT LATAUSASEMAT ON KORVATTU UUDELLA GO-ECHARGER CORE…" at bounding box center [971, 225] width 467 height 39
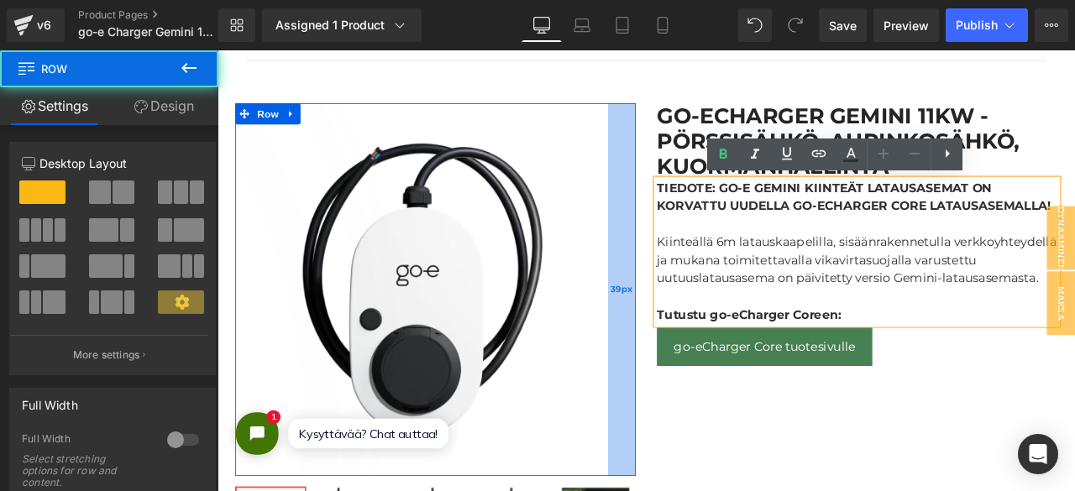
click at [682, 280] on div "39px" at bounding box center [696, 334] width 33 height 442
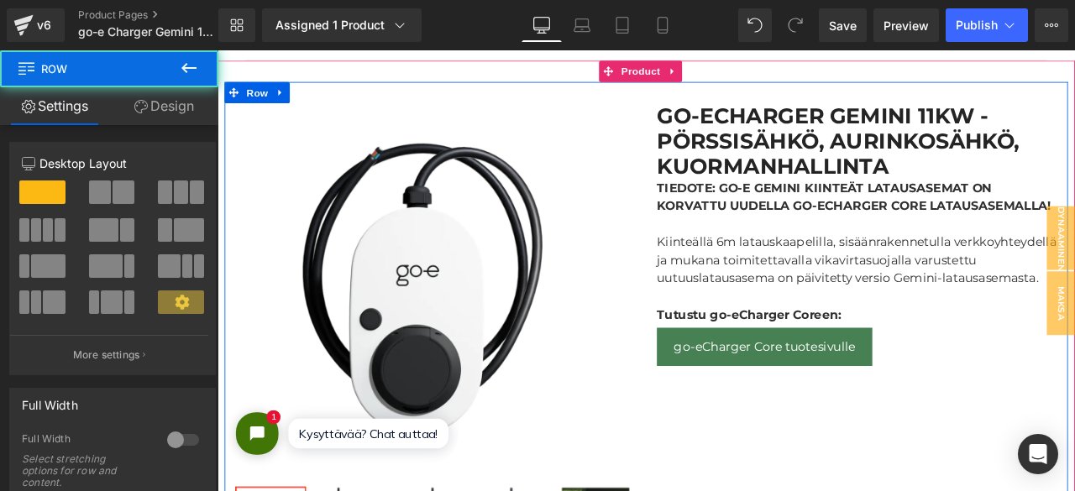
click at [843, 490] on div "Sale Off (P) Image Row 39px ‹" at bounding box center [725, 378] width 999 height 581
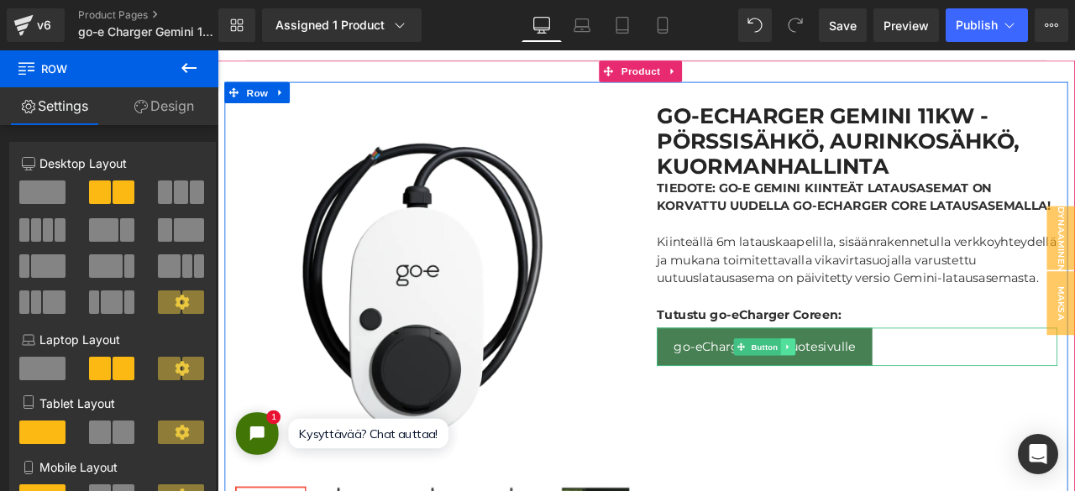
click at [888, 407] on icon at bounding box center [892, 402] width 9 height 10
click at [863, 407] on icon at bounding box center [866, 402] width 9 height 10
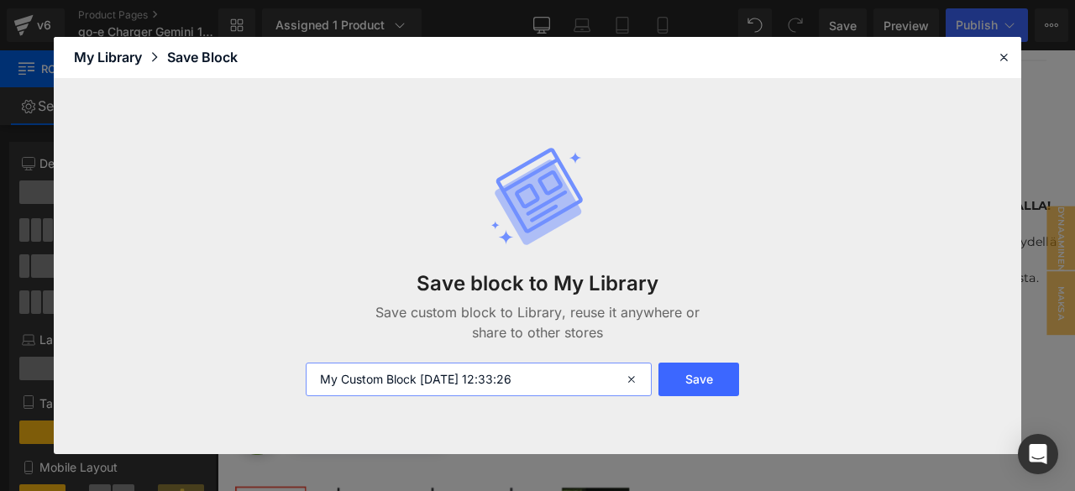
drag, startPoint x: 51, startPoint y: 362, endPoint x: 34, endPoint y: 354, distance: 18.4
click at [34, 354] on div "Library Elements Blocks Templates Saved Library My Library Save Block Save bloc…" at bounding box center [537, 245] width 1075 height 491
type input "goecore"
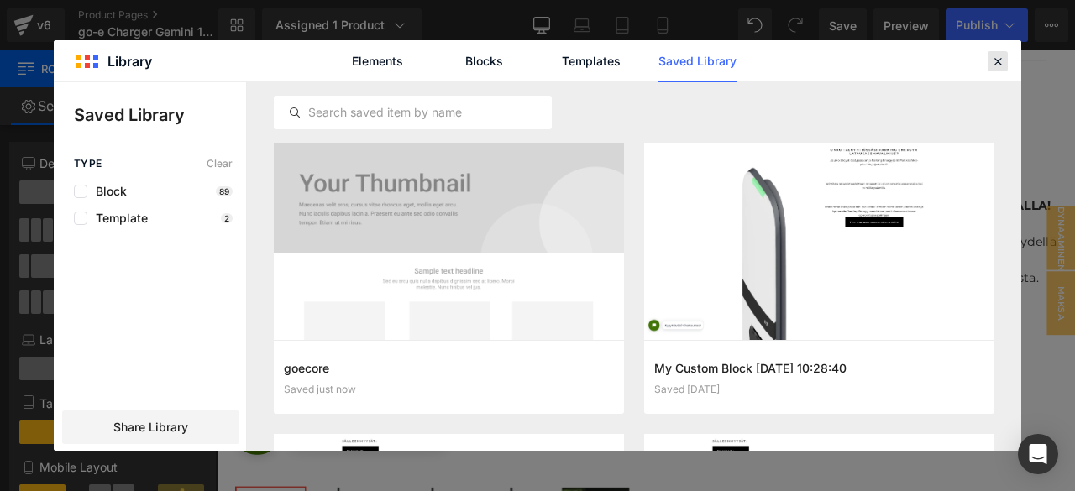
click at [1007, 68] on div at bounding box center [997, 61] width 20 height 20
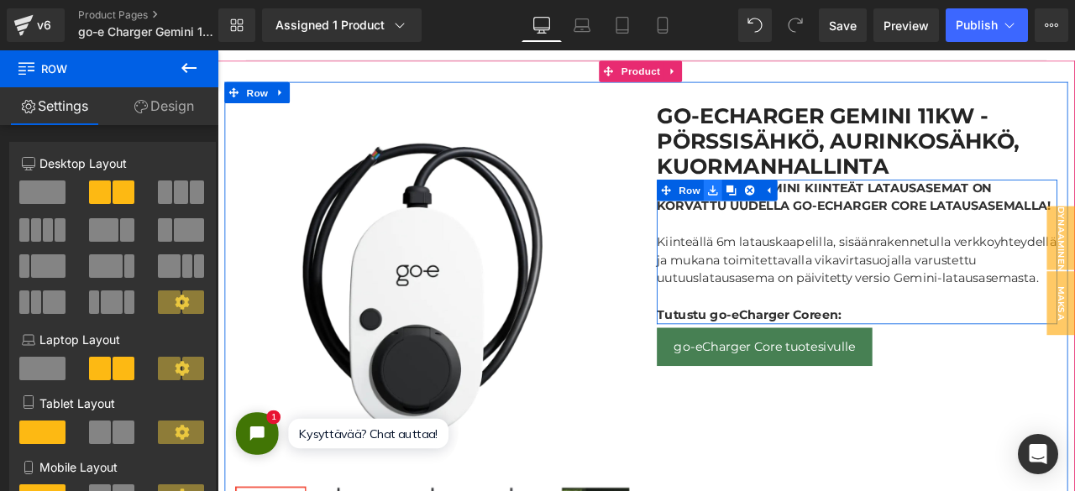
click at [798, 213] on icon at bounding box center [804, 217] width 12 height 12
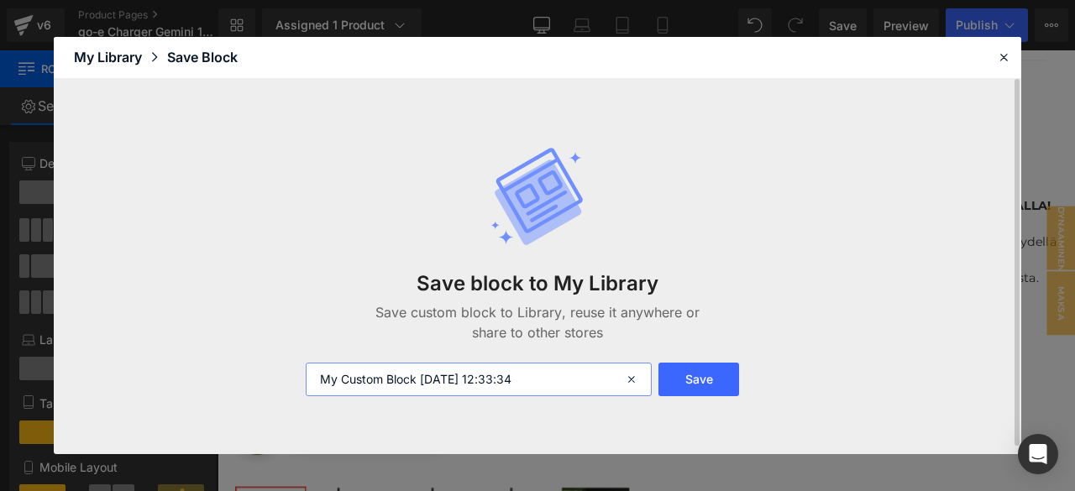
drag, startPoint x: 583, startPoint y: 379, endPoint x: 59, endPoint y: 295, distance: 530.4
click at [59, 295] on div "Save block to My Library Save custom block to Library, reuse it anywhere or sha…" at bounding box center [537, 266] width 967 height 375
type input "goe-tiedote"
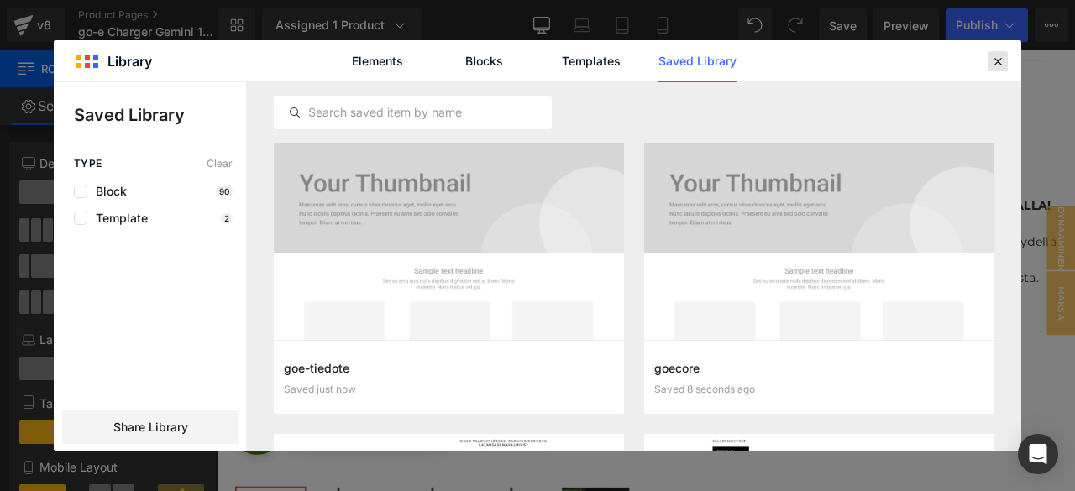
click at [996, 65] on icon at bounding box center [997, 61] width 15 height 15
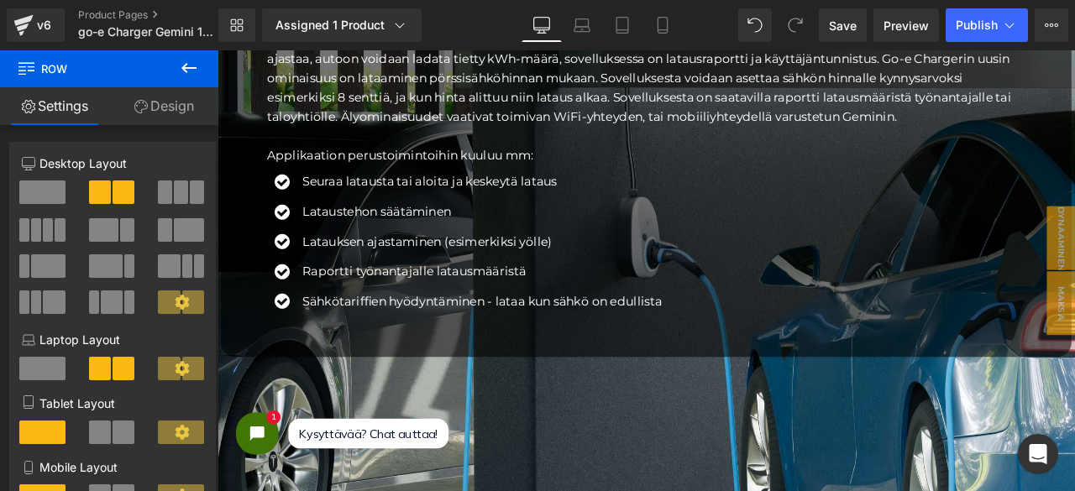
scroll to position [3393, 0]
click at [992, 34] on button "Publish" at bounding box center [986, 25] width 82 height 34
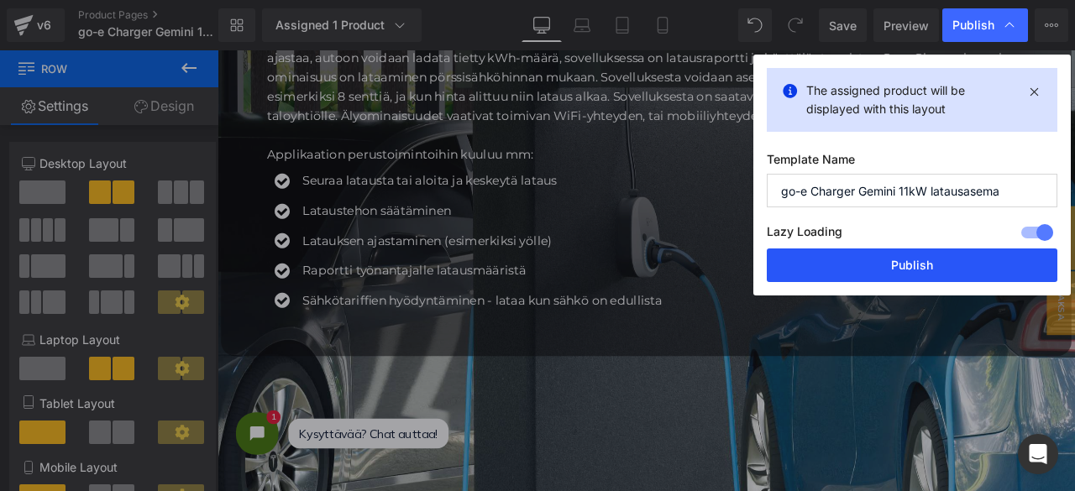
click at [915, 264] on button "Publish" at bounding box center [911, 265] width 290 height 34
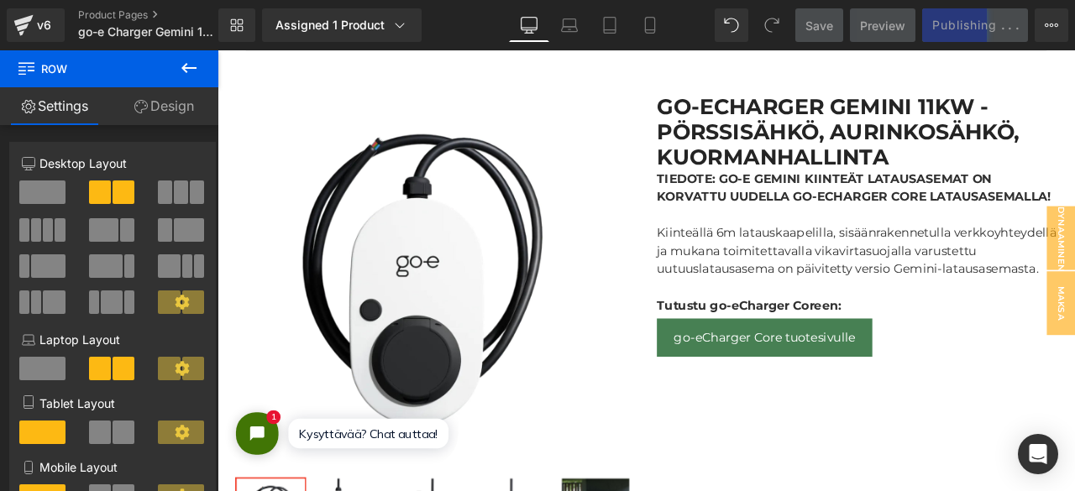
scroll to position [201, 0]
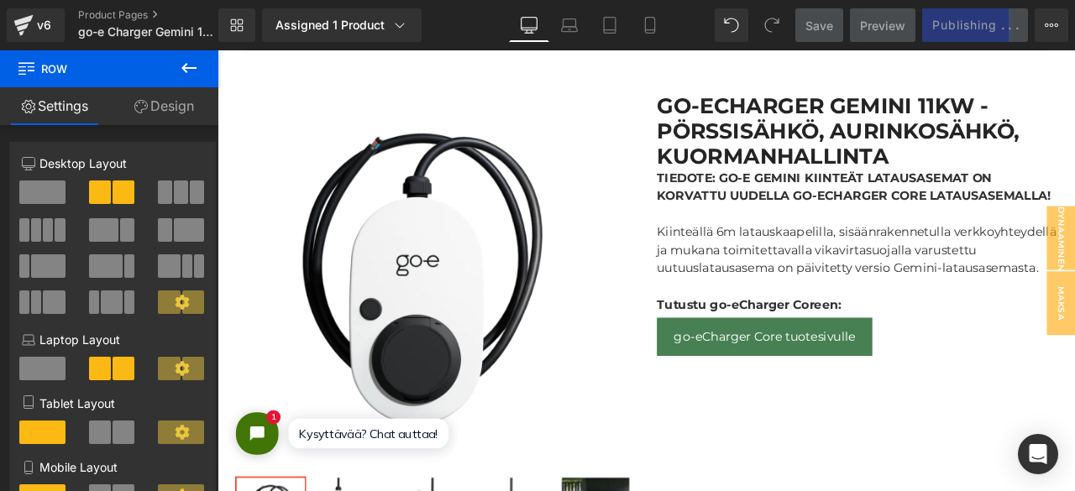
click at [1041, 307] on p "Kiinteällä 6m latauskaapelilla, sisäänrakennetulla verkkoyhteydellä ja mukana t…" at bounding box center [975, 288] width 474 height 65
